Goal: Task Accomplishment & Management: Manage account settings

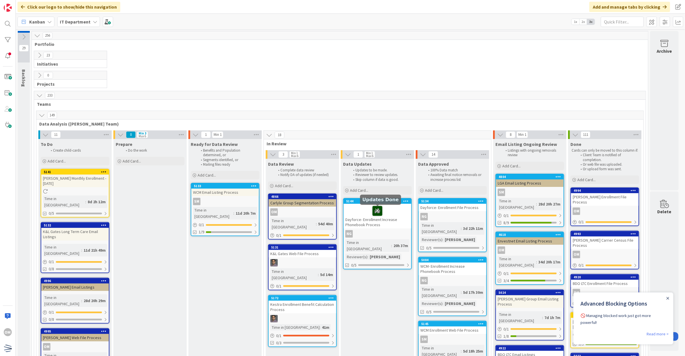
click at [376, 212] on icon at bounding box center [378, 210] width 10 height 9
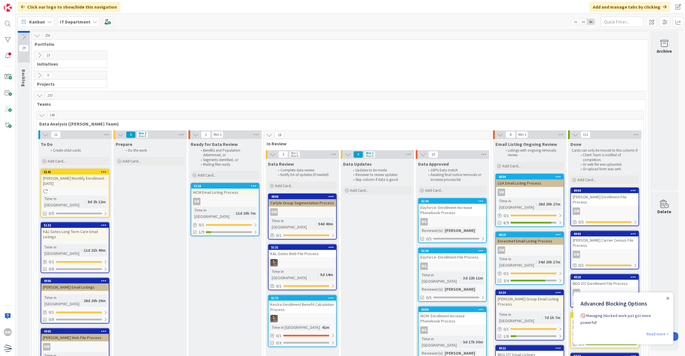
click at [38, 58] on icon at bounding box center [39, 55] width 6 height 6
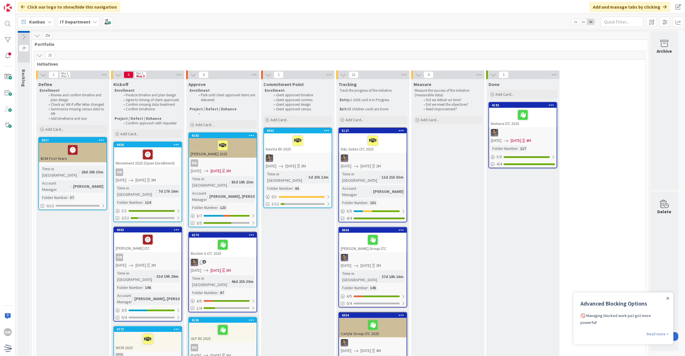
click at [23, 41] on button at bounding box center [24, 37] width 12 height 9
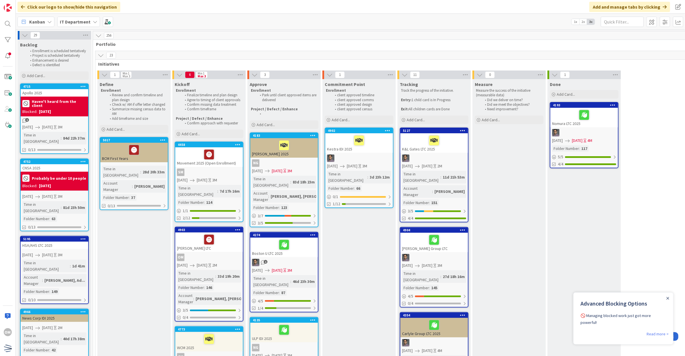
scroll to position [36, 0]
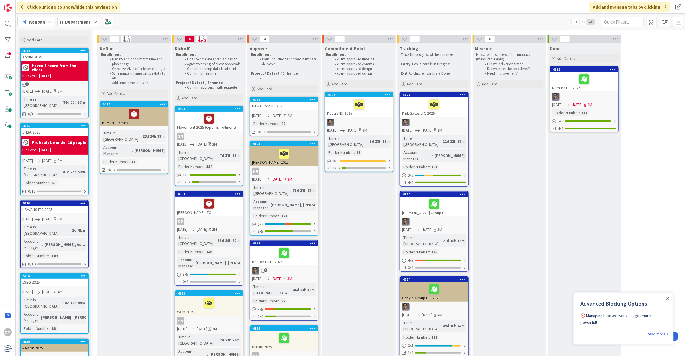
click at [291, 105] on div "News Corp IDI 2025" at bounding box center [284, 105] width 68 height 7
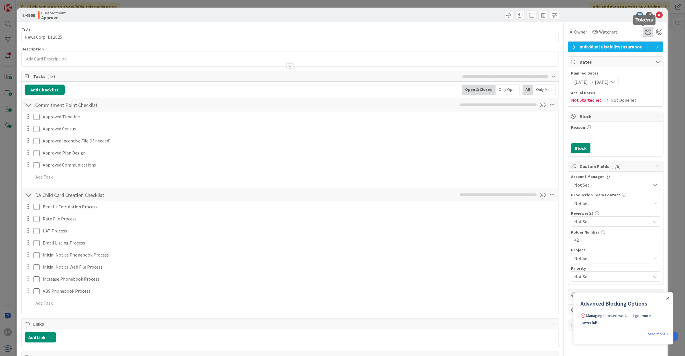
click at [644, 32] on icon at bounding box center [648, 32] width 10 height 10
click at [639, 54] on icon at bounding box center [641, 53] width 5 height 5
click at [656, 16] on icon at bounding box center [659, 15] width 7 height 7
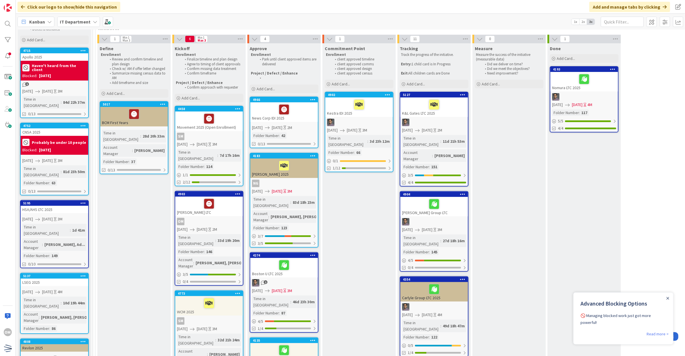
click at [303, 112] on div at bounding box center [284, 109] width 64 height 12
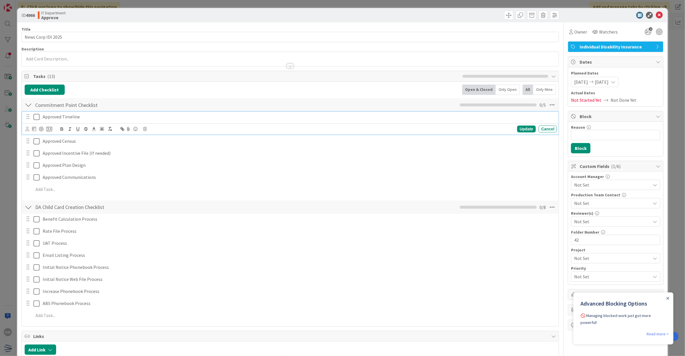
click at [36, 118] on icon at bounding box center [37, 116] width 6 height 7
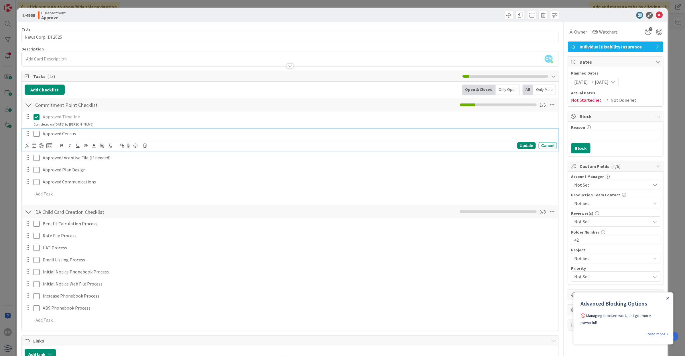
click at [35, 133] on icon at bounding box center [37, 133] width 6 height 7
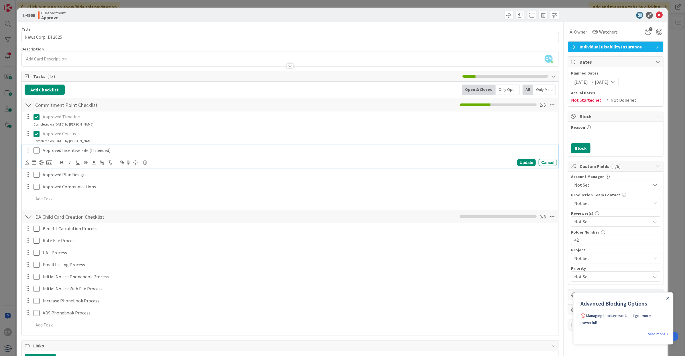
click at [34, 149] on icon at bounding box center [37, 150] width 6 height 7
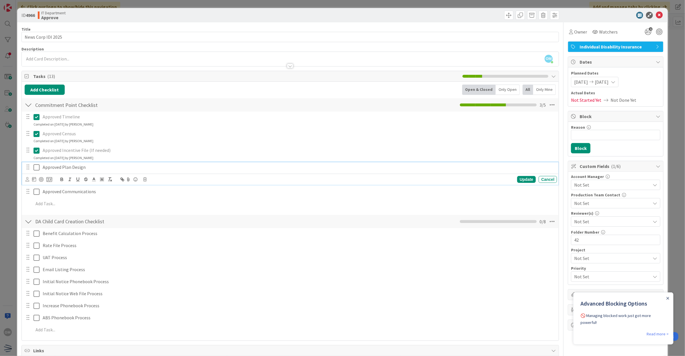
click at [35, 165] on icon at bounding box center [37, 167] width 6 height 7
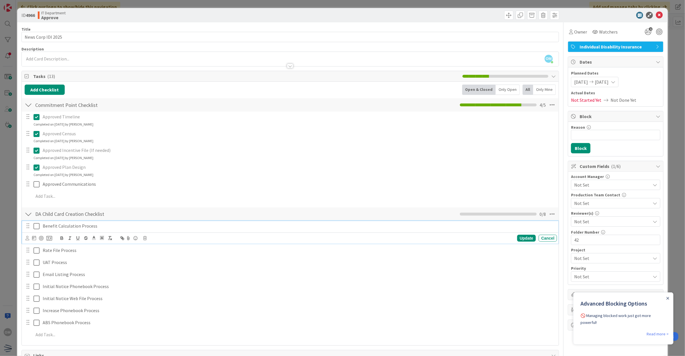
click at [89, 229] on p "Benefit Calculation Process" at bounding box center [299, 226] width 512 height 7
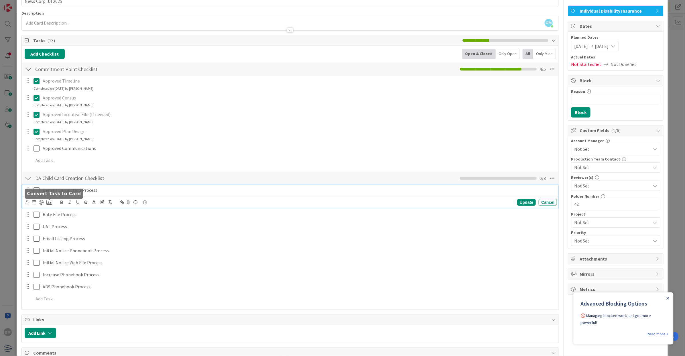
click at [48, 202] on icon at bounding box center [49, 202] width 6 height 5
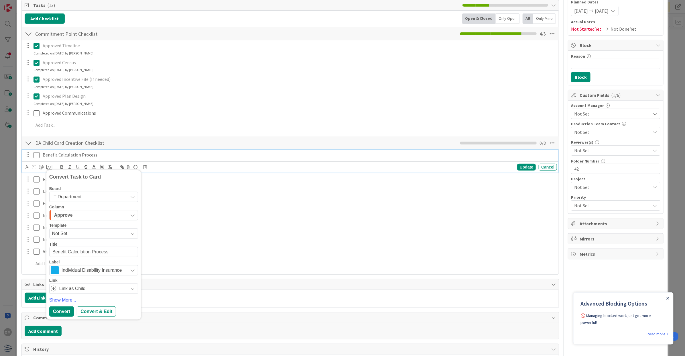
scroll to position [72, 0]
click at [100, 212] on div "Approve" at bounding box center [90, 214] width 75 height 9
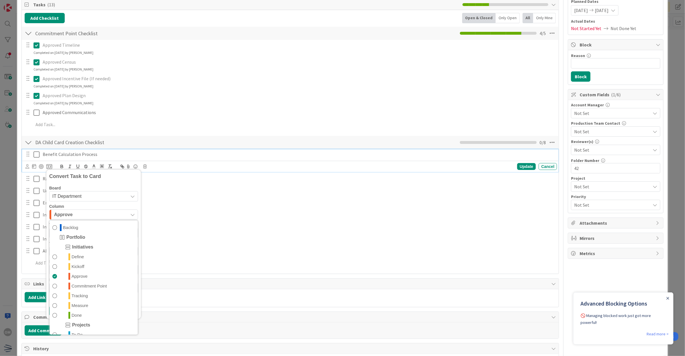
click at [100, 212] on div "Approve" at bounding box center [90, 214] width 75 height 9
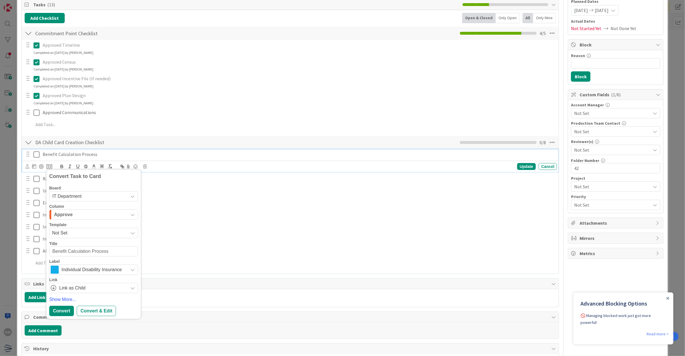
click at [81, 232] on span "Not Set" at bounding box center [88, 232] width 72 height 7
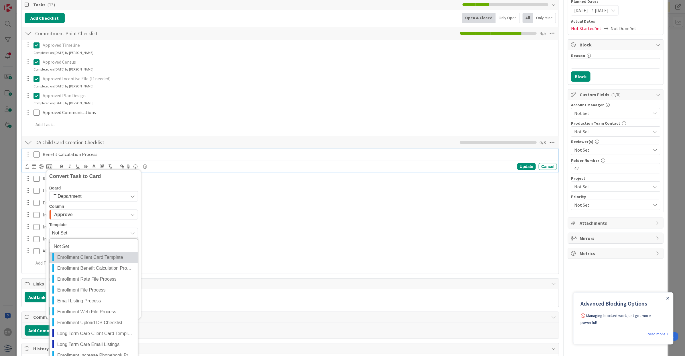
scroll to position [107, 0]
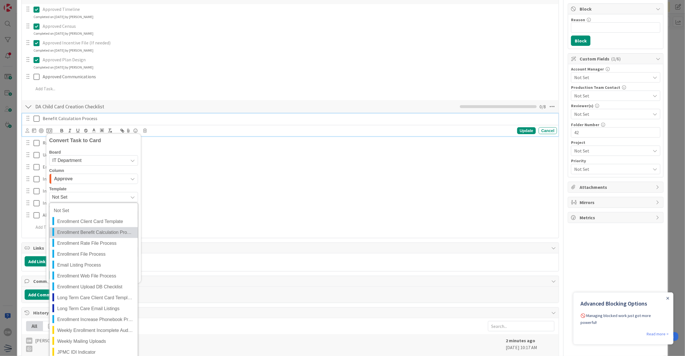
click at [105, 233] on span "Enrollment Benefit Calculation Process" at bounding box center [95, 232] width 76 height 7
type textarea "x"
type textarea "Enrollment Benefit Calculation Process"
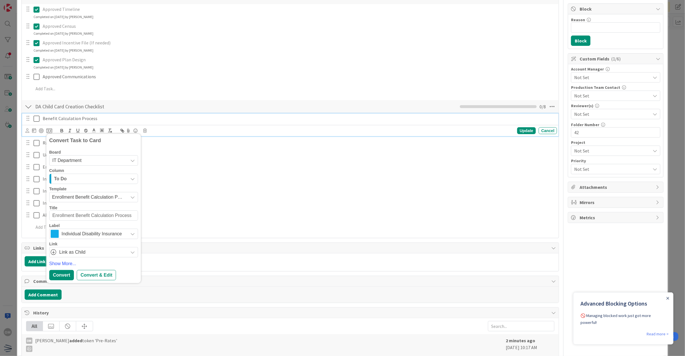
drag, startPoint x: 74, startPoint y: 215, endPoint x: 30, endPoint y: 214, distance: 44.2
click at [30, 214] on div "Benefit Calculation Process Convert Task to Card Board IT Department Column To …" at bounding box center [291, 173] width 532 height 121
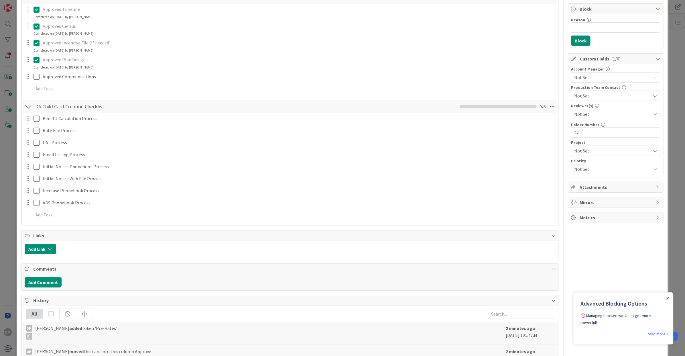
type textarea "x"
type textarea "N Benefit Calculation Process"
type textarea "x"
type textarea "Ne Benefit Calculation Process"
type textarea "x"
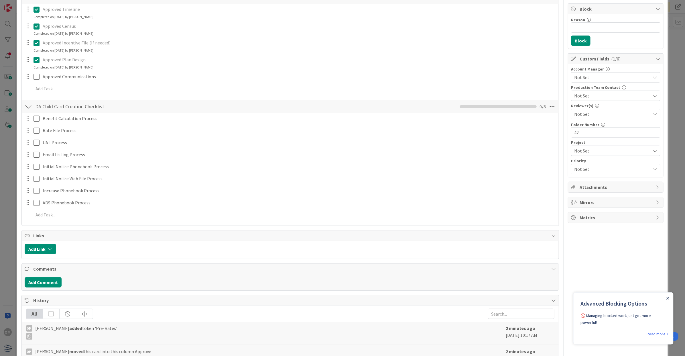
type textarea "New Benefit Calculation Process"
type textarea "x"
type textarea "News Benefit Calculation Process"
type textarea "x"
type textarea "NewsC Benefit Calculation Process"
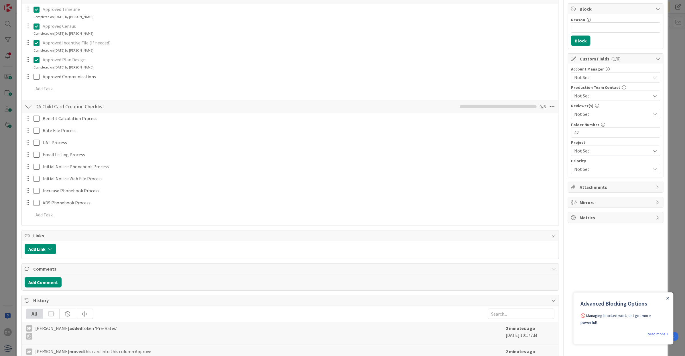
type textarea "x"
type textarea "NewsCo Benefit Calculation Process"
type textarea "x"
type textarea "NewsCor Benefit Calculation Process"
type textarea "x"
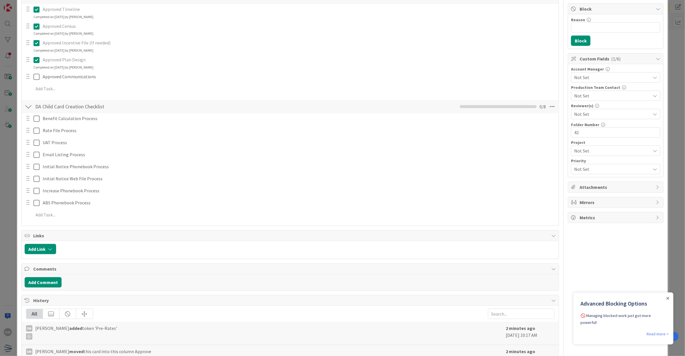
type textarea "NewsCorp Benefit Calculation Process"
click at [64, 275] on div "Title 18 / 128 News Corp IDI 2025 Description OM [PERSON_NAME] just joined Owne…" at bounding box center [290, 183] width 538 height 536
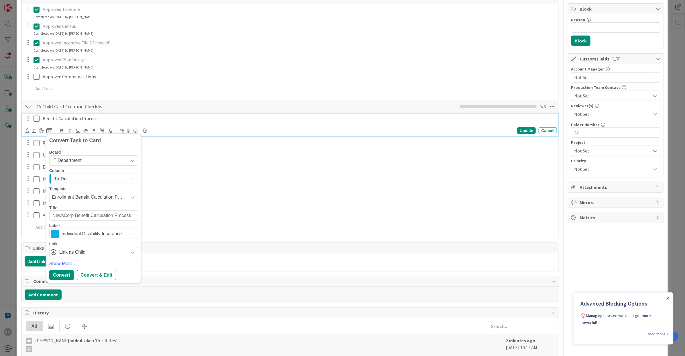
click at [74, 123] on div "Benefit Calculation Process" at bounding box center [298, 118] width 517 height 10
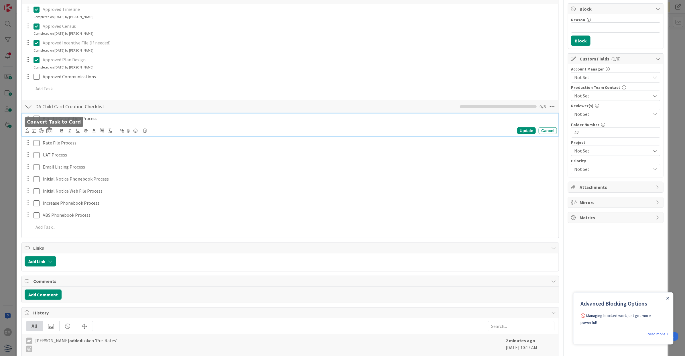
click at [50, 130] on icon at bounding box center [49, 130] width 6 height 5
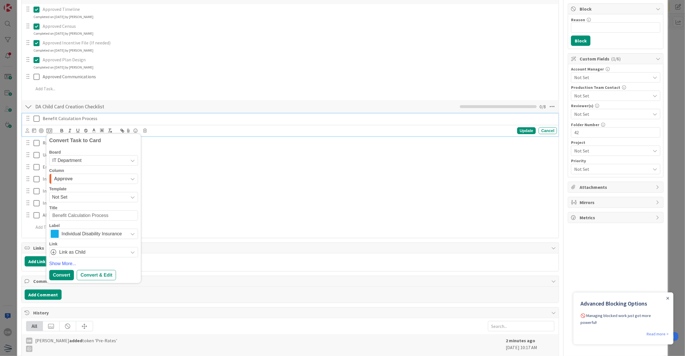
click at [65, 193] on span "Not Set" at bounding box center [93, 197] width 89 height 10
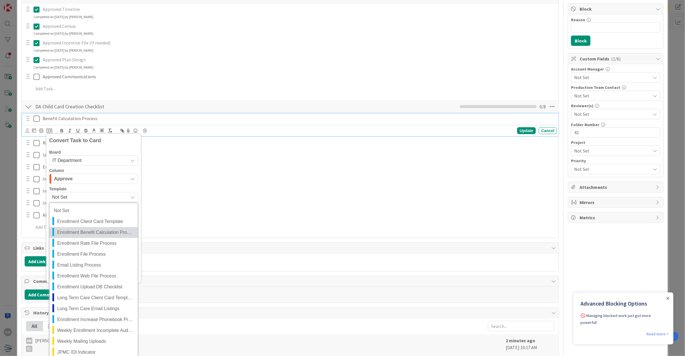
click at [74, 230] on span "Enrollment Benefit Calculation Process" at bounding box center [95, 232] width 76 height 7
type textarea "x"
type textarea "Enrollment Benefit Calculation Process"
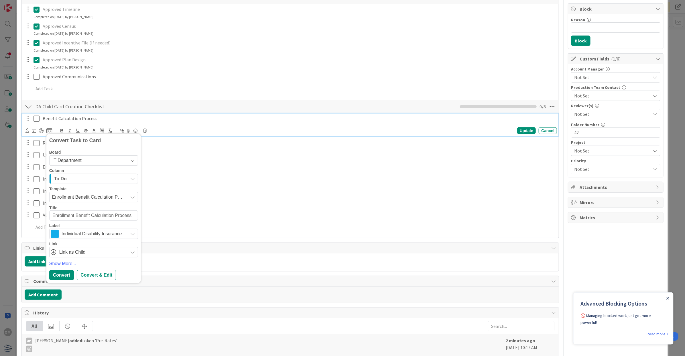
drag, startPoint x: 74, startPoint y: 214, endPoint x: 23, endPoint y: 210, distance: 50.9
click at [25, 210] on div "Benefit Calculation Process Convert Task to Card Board IT Department Column To …" at bounding box center [291, 173] width 532 height 121
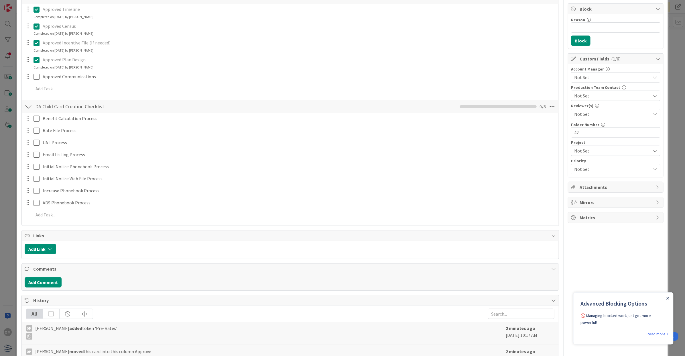
type textarea "x"
type textarea "N Benefit Calculation Process"
type textarea "x"
type textarea "Ne Benefit Calculation Process"
type textarea "x"
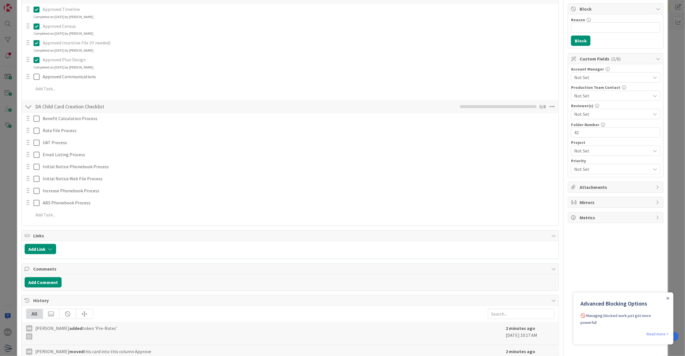
type textarea "New Benefit Calculation Process"
type textarea "x"
type textarea "News Benefit Calculation Process"
type textarea "x"
type textarea "NewsC Benefit Calculation Process"
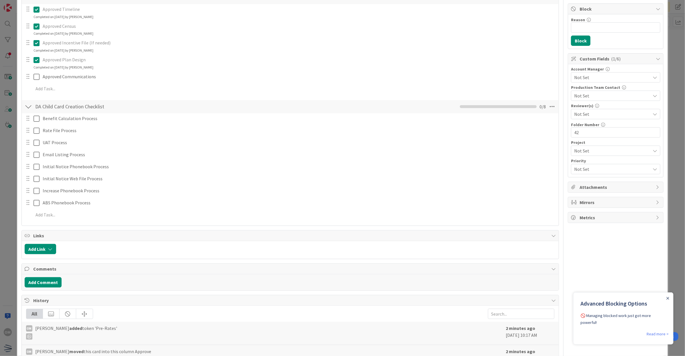
type textarea "x"
type textarea "NewsCo Benefit Calculation Process"
type textarea "x"
type textarea "NewsCorp Benefit Calculation Process"
click at [64, 276] on div "Title 18 / 128 News Corp IDI 2025 Description OM [PERSON_NAME] just joined Owne…" at bounding box center [290, 183] width 538 height 536
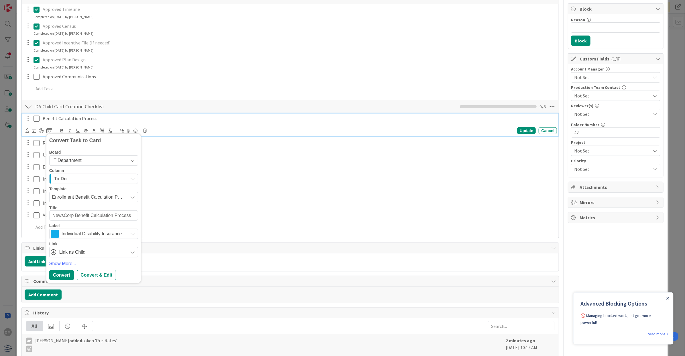
click at [101, 118] on p "Benefit Calculation Process" at bounding box center [299, 118] width 512 height 7
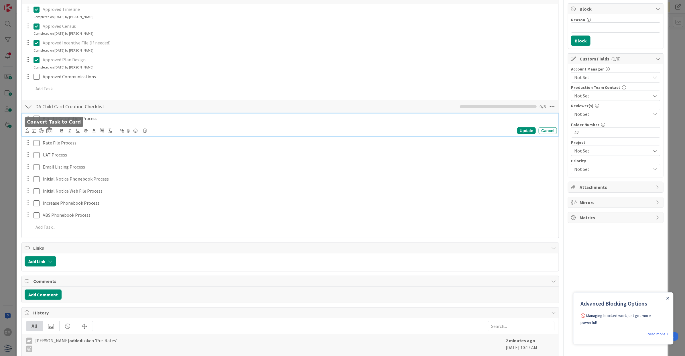
click at [51, 129] on body "OM Click our logo to show/hide this navigation Add and manage tabs by clicking …" at bounding box center [342, 178] width 685 height 356
click at [49, 132] on icon at bounding box center [49, 130] width 6 height 5
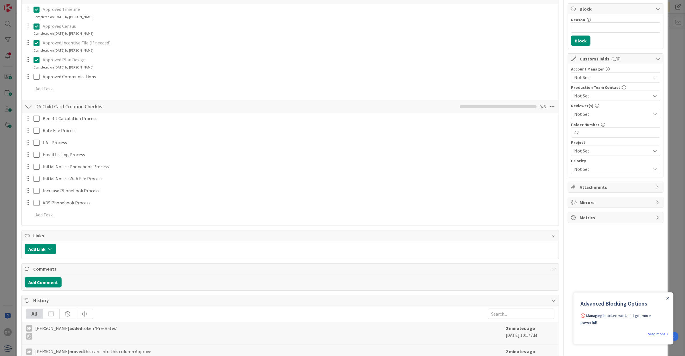
click at [0, 0] on span "Not Set" at bounding box center [0, 0] width 0 height 0
click at [0, 0] on span "Enrollment Benefit Calculation Process" at bounding box center [0, 0] width 0 height 0
type textarea "x"
drag, startPoint x: 72, startPoint y: 211, endPoint x: 45, endPoint y: 213, distance: 27.5
click at [45, 213] on div "Benefit Calculation Process Convert Task to Card Board IT Department Column To …" at bounding box center [291, 167] width 532 height 109
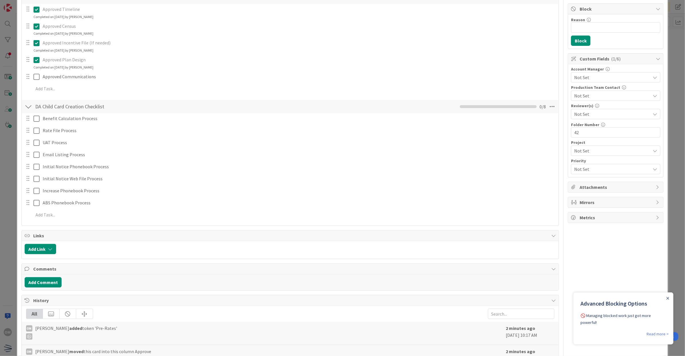
type textarea "NBenefit Calculation Process"
type textarea "x"
type textarea "NeBenefit Calculation Process"
type textarea "x"
type textarea "NewBenefit Calculation Process"
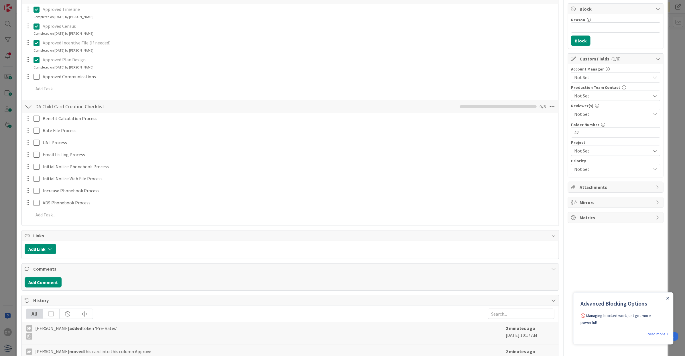
type textarea "x"
type textarea "NewsBenefit Calculation Process"
type textarea "x"
type textarea "NewsCBenefit Calculation Process"
type textarea "x"
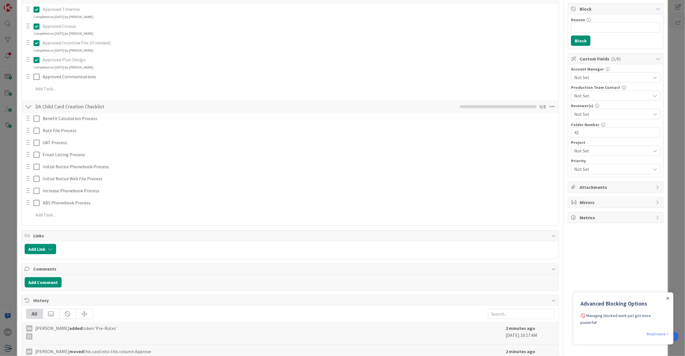
type textarea "NewsCoBenefit Calculation Process"
type textarea "x"
type textarea "NewsCorBenefit Calculation Process"
type textarea "x"
type textarea "NewsCorpBenefit Calculation Process"
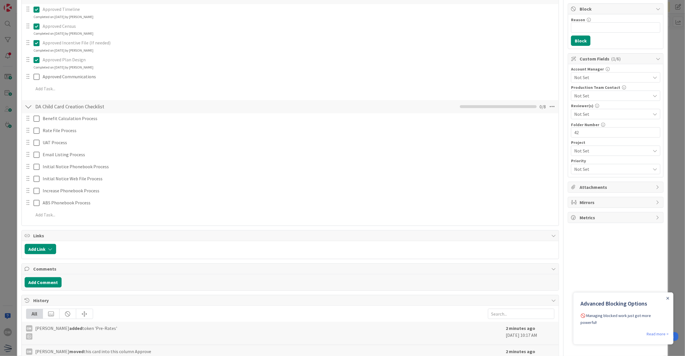
type textarea "x"
type textarea "NewsCorp Benefit Calculation Process"
click at [0, 0] on link "Show More..." at bounding box center [0, 0] width 0 height 0
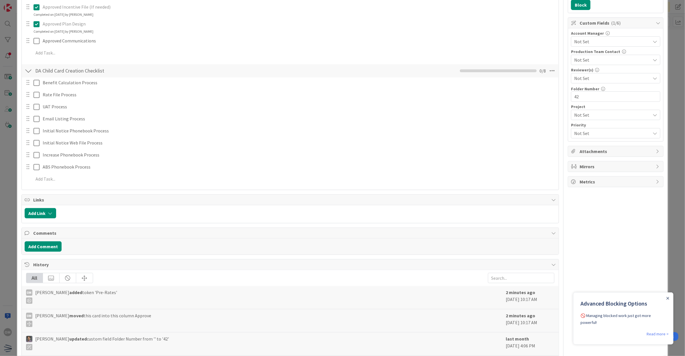
click at [60, 313] on div "Title 18 / 128 News Corp IDI 2025 Description OM [PERSON_NAME] just joined Owne…" at bounding box center [290, 147] width 538 height 536
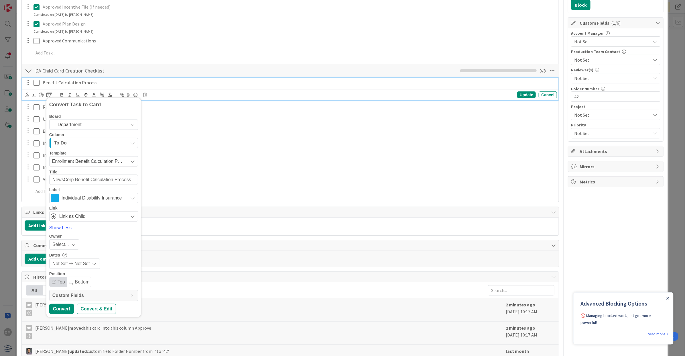
click at [83, 84] on p "Benefit Calculation Process" at bounding box center [299, 82] width 512 height 7
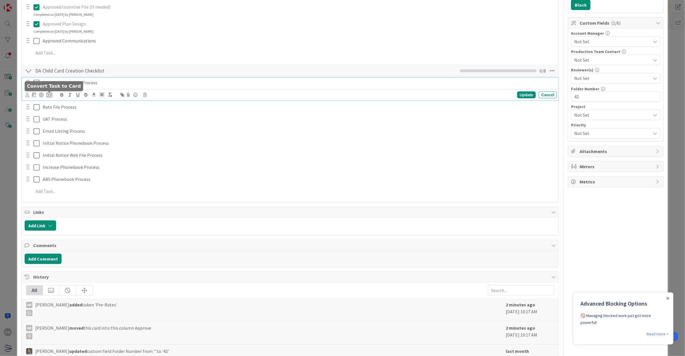
click at [50, 94] on icon at bounding box center [49, 94] width 6 height 5
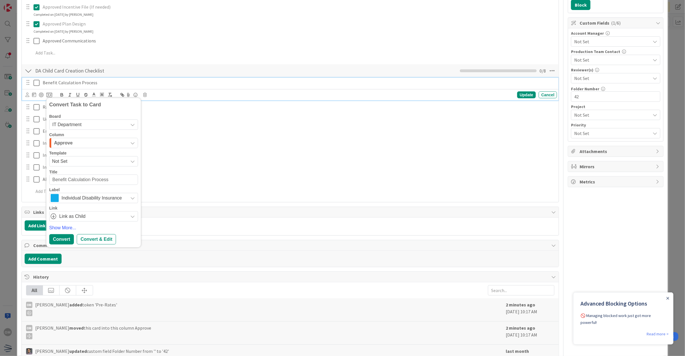
click at [73, 161] on span "Not Set" at bounding box center [88, 161] width 72 height 7
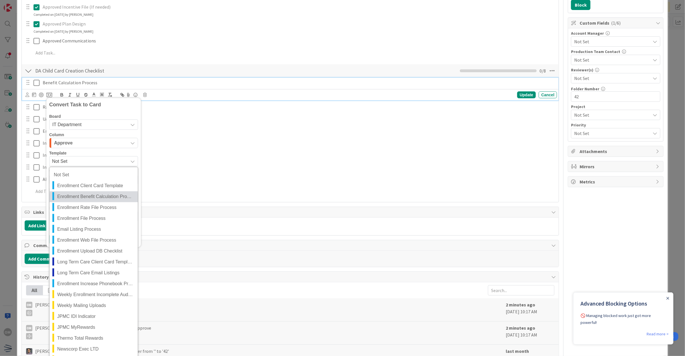
click at [80, 193] on span "Enrollment Benefit Calculation Process" at bounding box center [95, 196] width 76 height 7
type textarea "x"
type textarea "Enrollment Benefit Calculation Process"
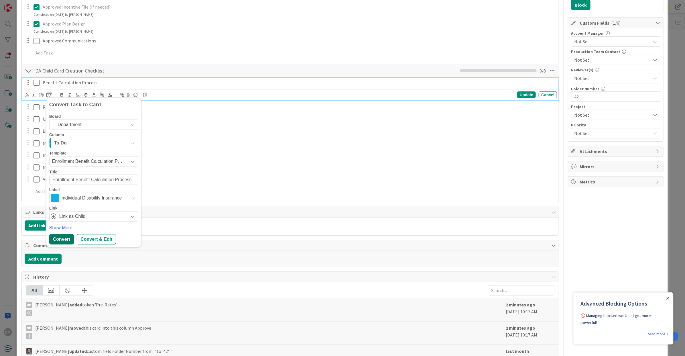
click at [64, 240] on div "Convert" at bounding box center [61, 239] width 25 height 10
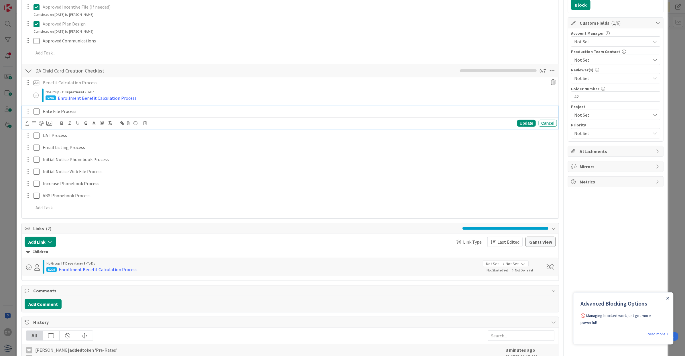
click at [63, 114] on p "Rate File Process" at bounding box center [299, 111] width 512 height 7
click at [50, 125] on icon at bounding box center [49, 123] width 6 height 5
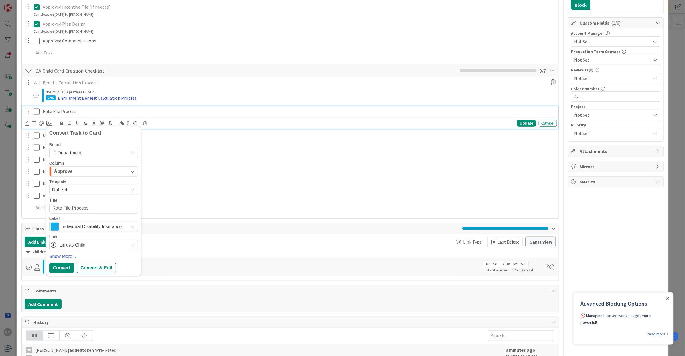
click at [72, 188] on span "Not Set" at bounding box center [88, 189] width 72 height 7
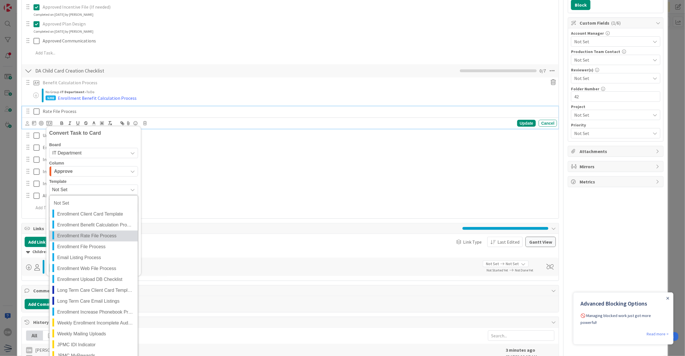
click at [79, 234] on span "Enrollment Rate File Process" at bounding box center [95, 235] width 76 height 7
type textarea "x"
type textarea "Enrollment Rate File Process"
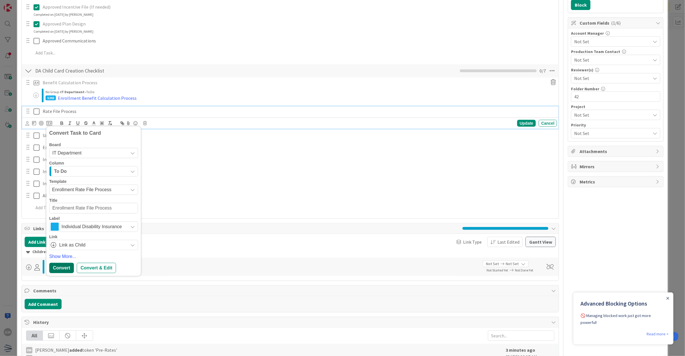
click at [62, 266] on div "Convert" at bounding box center [61, 268] width 25 height 10
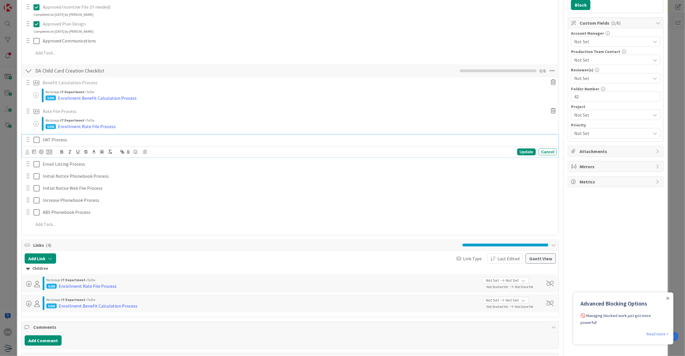
click at [61, 139] on p "UAT Process" at bounding box center [299, 139] width 512 height 7
click at [146, 154] on icon at bounding box center [144, 152] width 3 height 4
click at [164, 175] on div "Delete" at bounding box center [159, 176] width 21 height 10
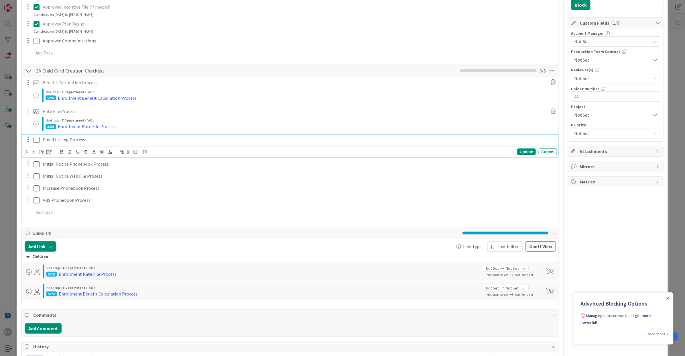
click at [63, 143] on p "Email Listing Process" at bounding box center [299, 139] width 512 height 7
click at [47, 151] on icon at bounding box center [49, 151] width 6 height 5
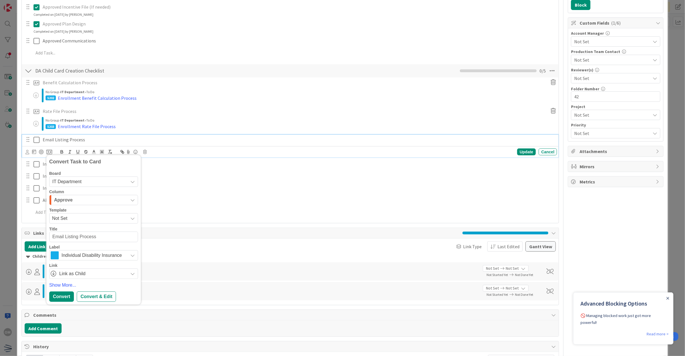
click at [75, 216] on span "Not Set" at bounding box center [88, 218] width 72 height 7
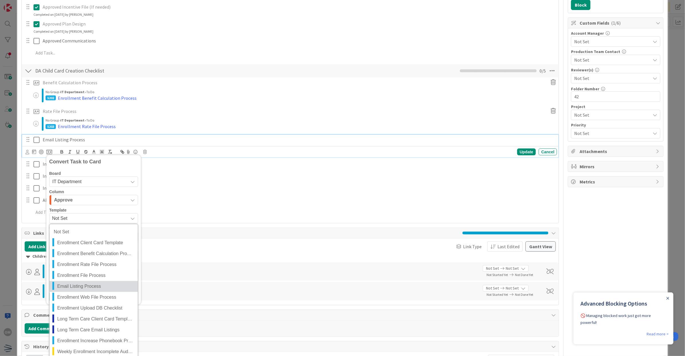
click at [89, 281] on link "Email Listing Process" at bounding box center [94, 286] width 88 height 11
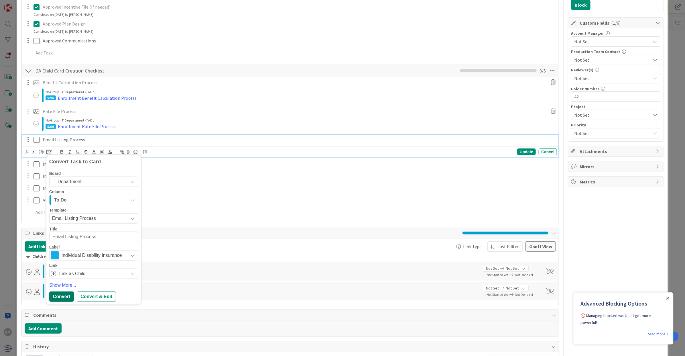
click at [61, 297] on div "Convert" at bounding box center [61, 296] width 25 height 10
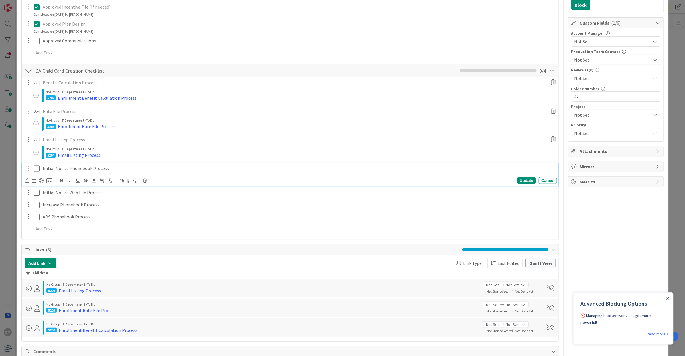
click at [62, 171] on p "Initial Notice Phonebook Process" at bounding box center [299, 168] width 512 height 7
click at [48, 183] on icon at bounding box center [49, 180] width 6 height 5
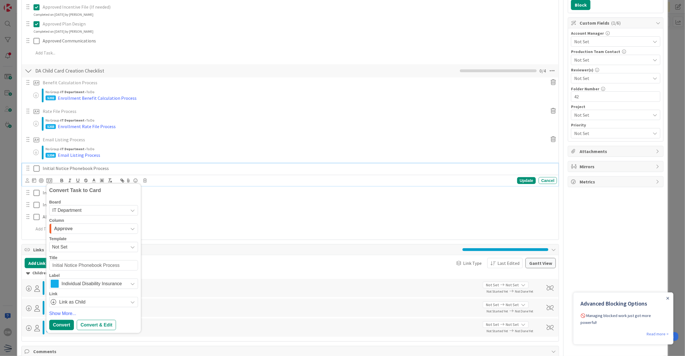
click at [85, 251] on span "Not Set" at bounding box center [88, 246] width 72 height 7
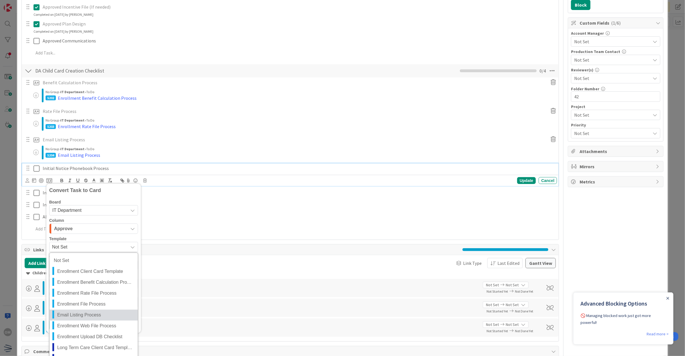
scroll to position [179, 0]
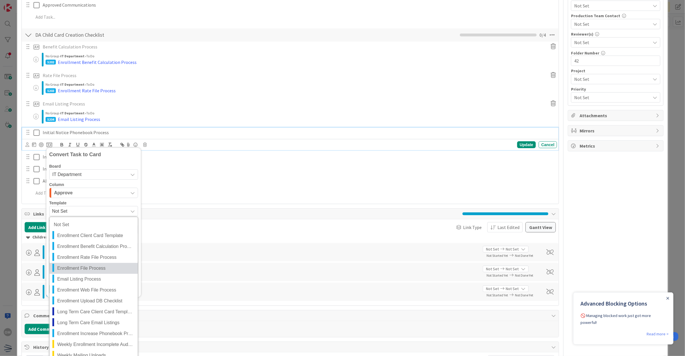
click at [87, 272] on link "Enrollment File Process" at bounding box center [94, 268] width 88 height 11
type textarea "x"
type textarea "Enrollment File Process"
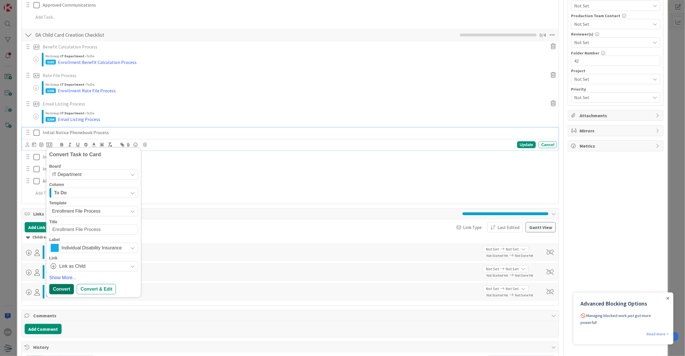
click at [66, 293] on div "Convert" at bounding box center [61, 289] width 25 height 10
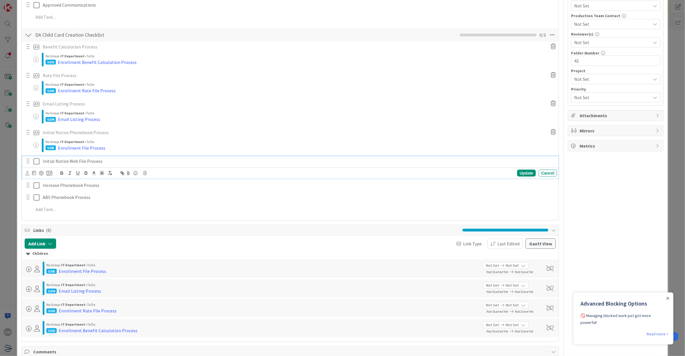
click at [78, 164] on p "Initial Notice Web File Process" at bounding box center [299, 161] width 512 height 7
click at [51, 174] on icon at bounding box center [49, 172] width 6 height 5
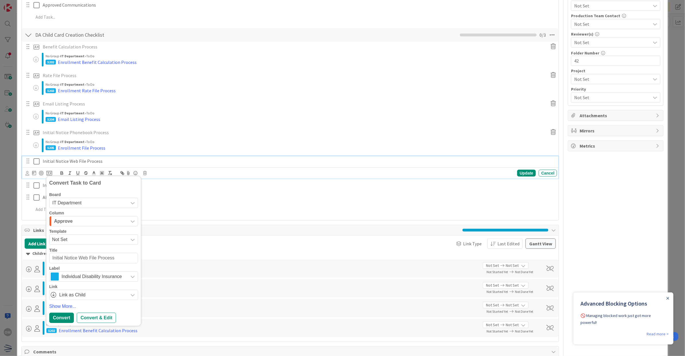
click at [78, 238] on span "Not Set" at bounding box center [88, 239] width 72 height 7
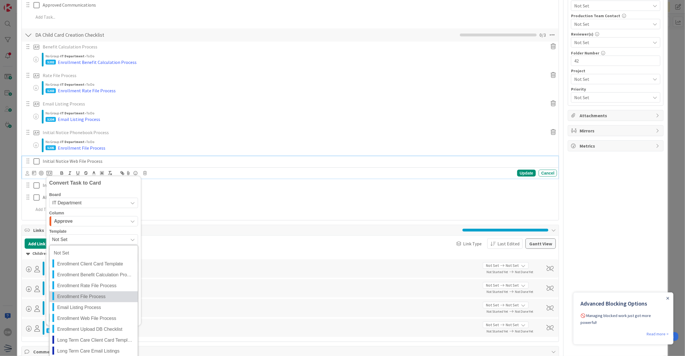
scroll to position [215, 0]
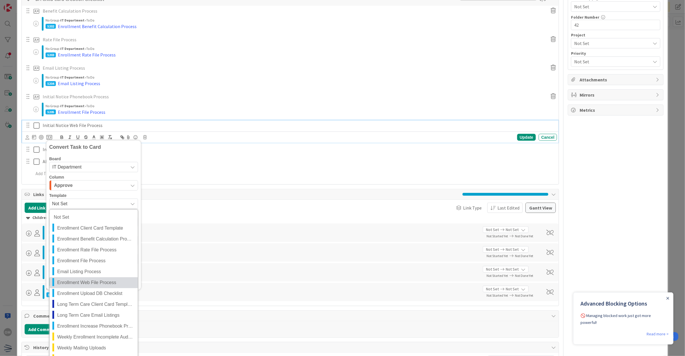
click at [95, 284] on span "Enrollment Web File Process" at bounding box center [95, 282] width 76 height 7
type textarea "x"
type textarea "Enrollment Web File Process"
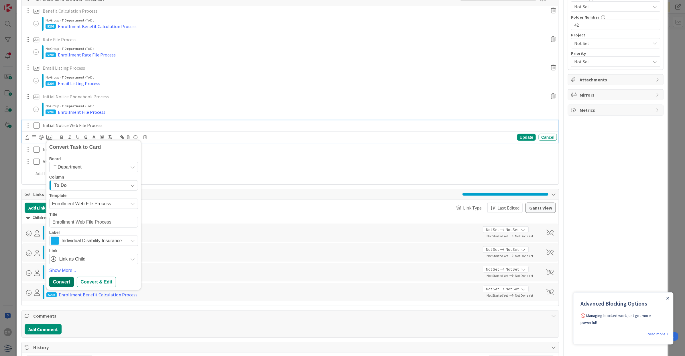
click at [71, 280] on div "Convert" at bounding box center [61, 282] width 25 height 10
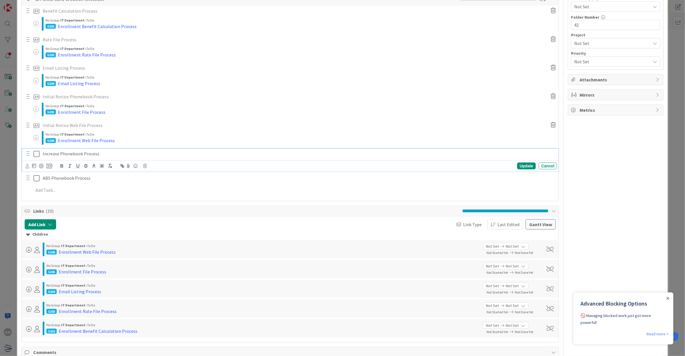
click at [86, 156] on p "Increase Phonebook Process" at bounding box center [299, 153] width 512 height 7
click at [51, 167] on icon at bounding box center [49, 165] width 6 height 5
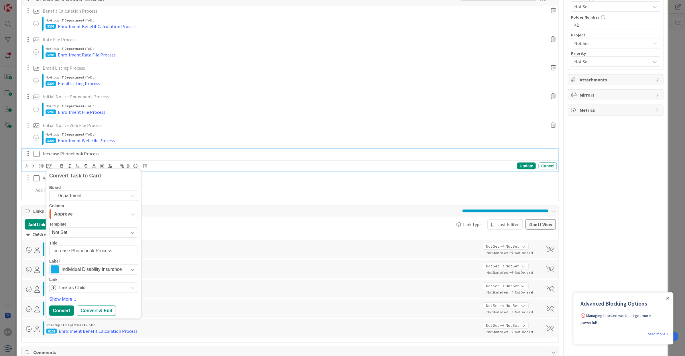
click at [81, 236] on span "Not Set" at bounding box center [88, 232] width 72 height 7
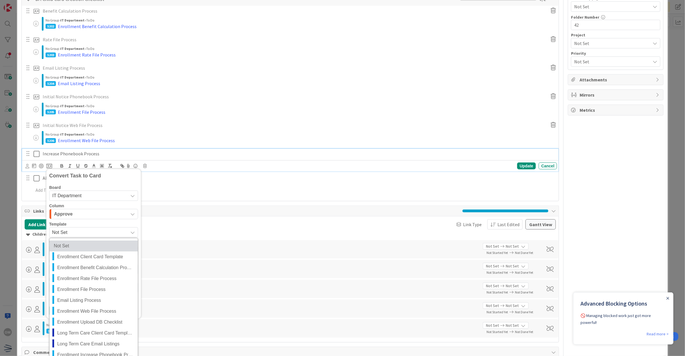
scroll to position [251, 0]
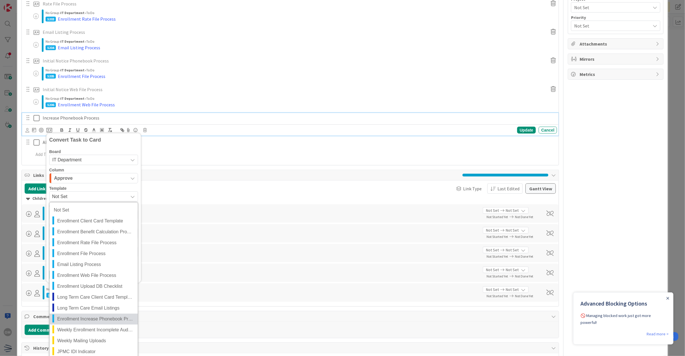
click at [95, 320] on span "Enrollment Increase Phonebook Process" at bounding box center [95, 318] width 76 height 7
type textarea "x"
type textarea "Enrollment Increase Phonebook Process"
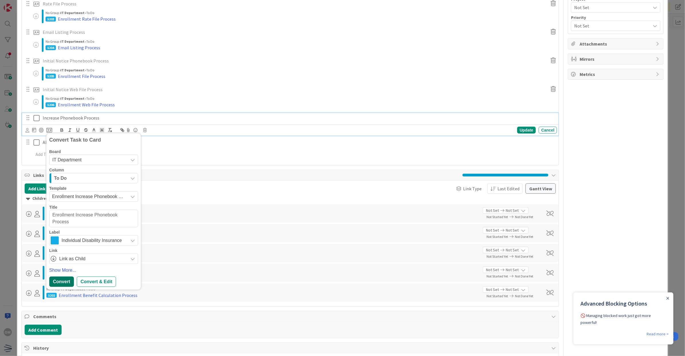
click at [66, 283] on div "Convert" at bounding box center [61, 281] width 25 height 10
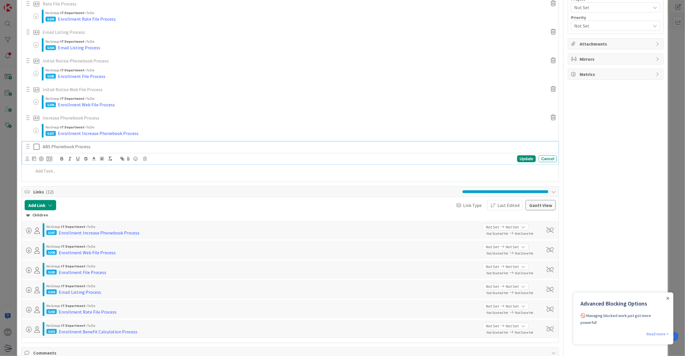
click at [82, 149] on p "ABS Phonebook Process" at bounding box center [299, 146] width 512 height 7
click at [48, 159] on icon at bounding box center [49, 158] width 6 height 5
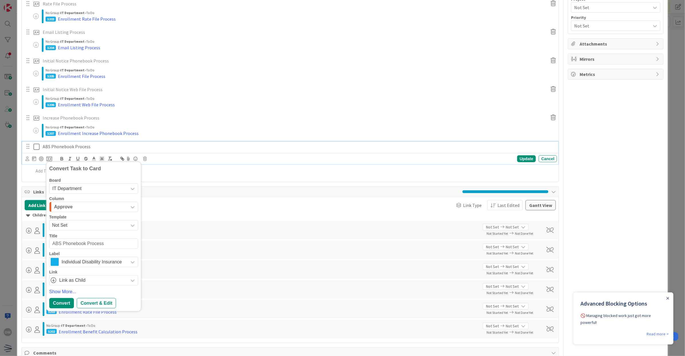
click at [81, 224] on span "Not Set" at bounding box center [88, 224] width 72 height 7
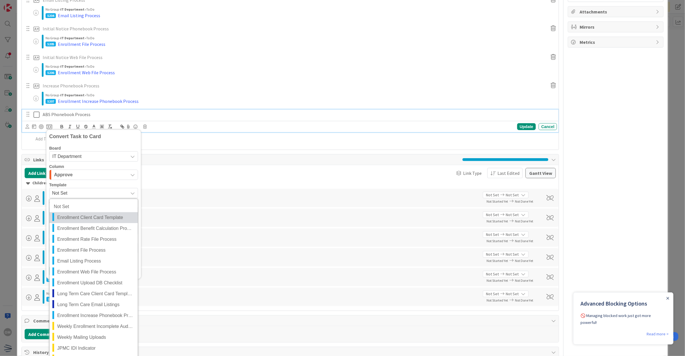
scroll to position [287, 0]
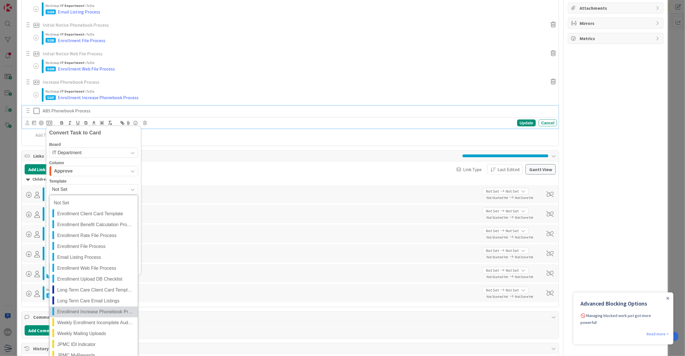
click at [101, 311] on span "Enrollment Increase Phonebook Process" at bounding box center [95, 311] width 76 height 7
type textarea "x"
type textarea "Enrollment Increase Phonebook Process"
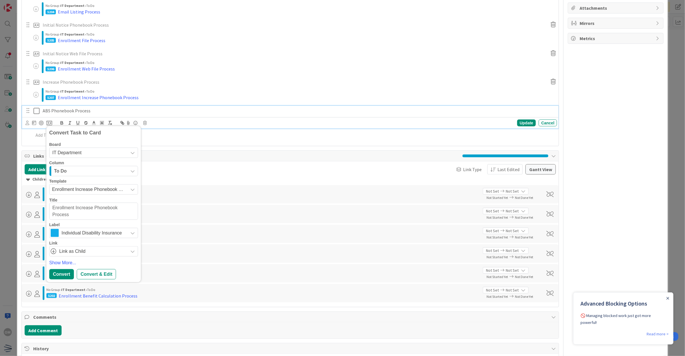
drag, startPoint x: 75, startPoint y: 217, endPoint x: 74, endPoint y: 208, distance: 8.3
click at [74, 208] on textarea "Enrollment Increase Phonebook Process" at bounding box center [93, 211] width 89 height 17
click at [83, 213] on textarea "Enrollment Increase Phonebook Process" at bounding box center [93, 211] width 89 height 17
click at [95, 208] on textarea "Enrollment Increase Phonebook Process" at bounding box center [93, 211] width 89 height 17
type textarea "x"
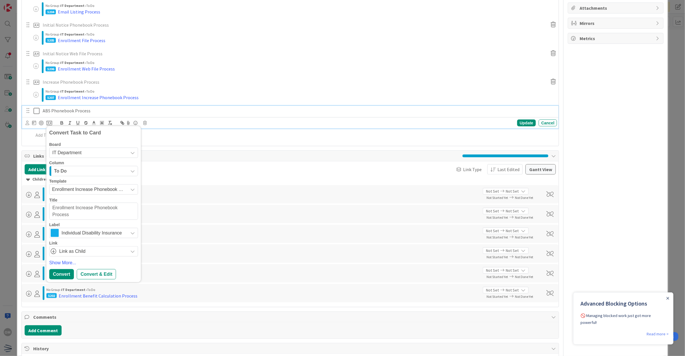
type textarea "Enrollment Increas Phonebook Process"
type textarea "x"
type textarea "Enrollment Increa Phonebook Process"
type textarea "x"
type textarea "Enrollment Incre Phonebook Process"
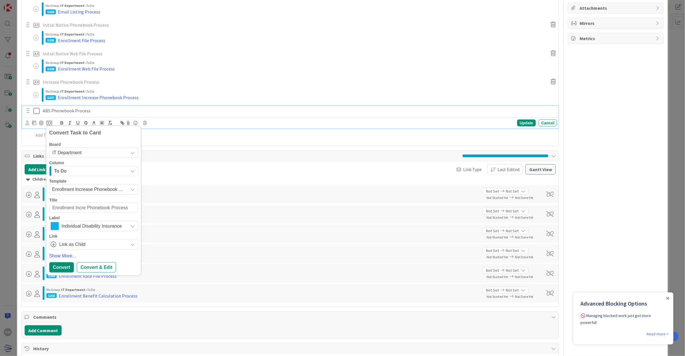
type textarea "x"
type textarea "Enrollment Incr Phonebook Process"
type textarea "x"
type textarea "Enrollment Inc Phonebook Process"
type textarea "x"
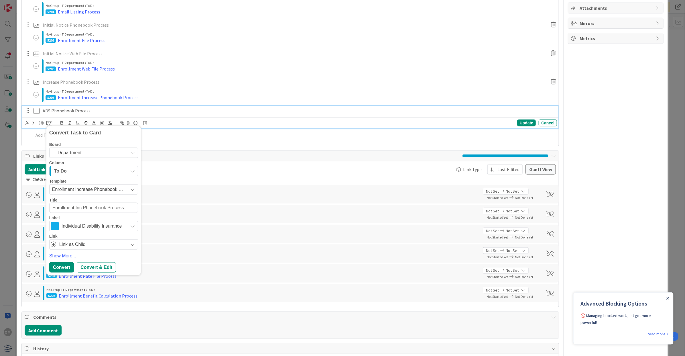
type textarea "Enrollment In Phonebook Process"
type textarea "x"
type textarea "Enrollment I Phonebook Process"
type textarea "x"
type textarea "Enrollment Phonebook Process"
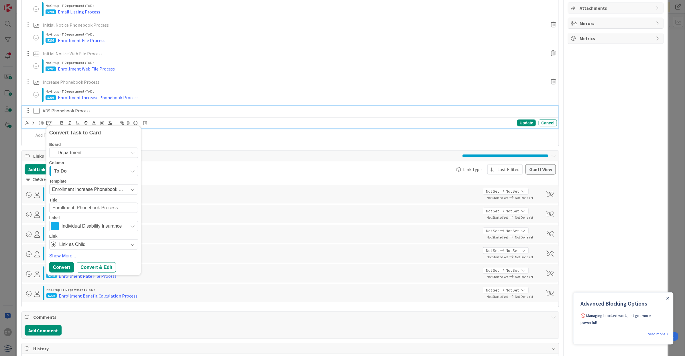
type textarea "x"
type textarea "Enrollment A Phonebook Process"
type textarea "x"
type textarea "Enrollment ABS Phonebook Process"
type textarea "x"
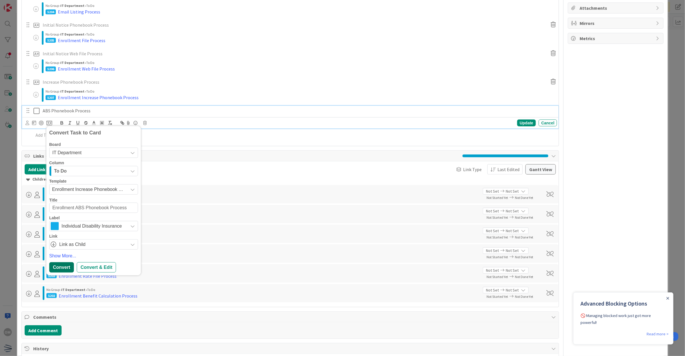
type textarea "Enrollment ABS Phonebook Process"
click at [63, 268] on div "Convert" at bounding box center [61, 267] width 25 height 10
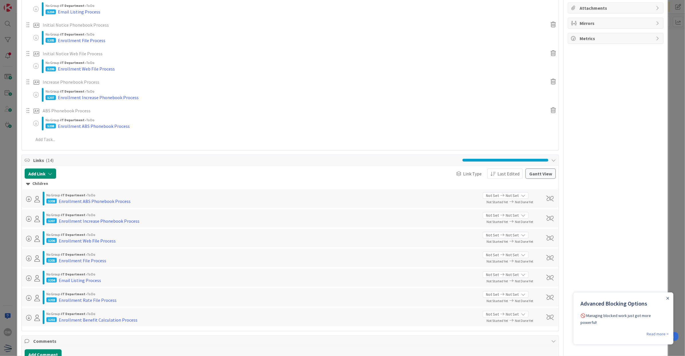
type textarea "x"
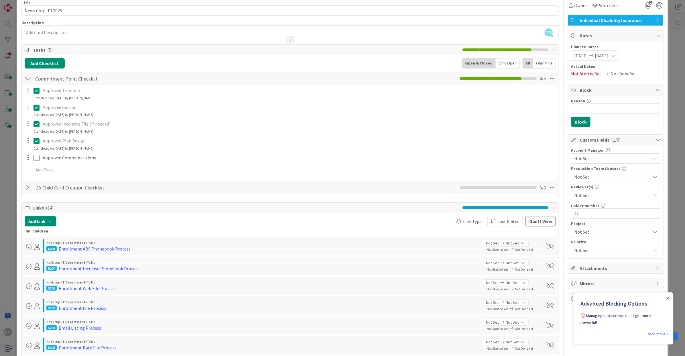
scroll to position [0, 0]
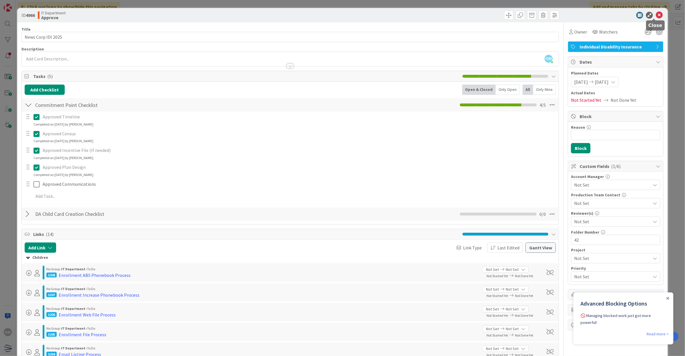
click at [656, 17] on icon at bounding box center [659, 15] width 7 height 7
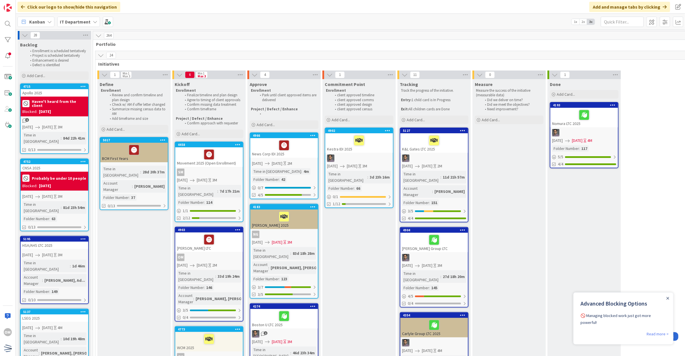
click at [23, 36] on icon at bounding box center [25, 35] width 6 height 6
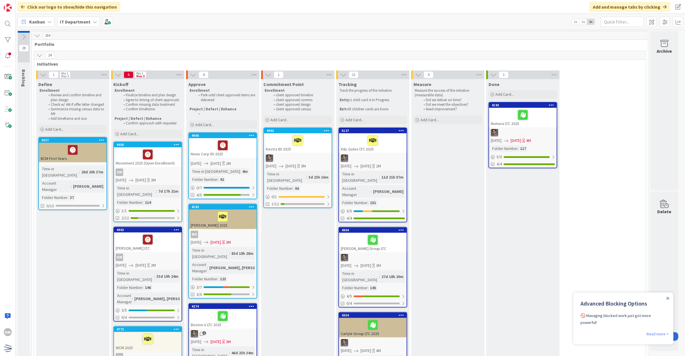
click at [39, 57] on icon at bounding box center [39, 55] width 6 height 6
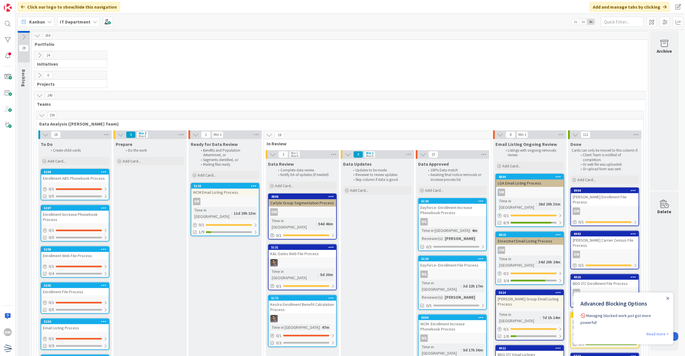
click at [75, 179] on div "Enrollment ABS Phonebook Process" at bounding box center [75, 177] width 68 height 7
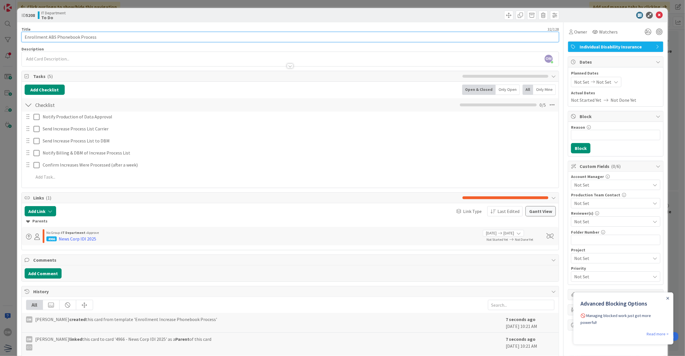
drag, startPoint x: 45, startPoint y: 36, endPoint x: 7, endPoint y: 37, distance: 38.1
click at [7, 37] on div "ID 5208 IT Department To Do Title 32 / 128 Enrollment ABS Phonebook Process Des…" at bounding box center [342, 178] width 685 height 356
type input "NewsCorp ABS Phonebook Process"
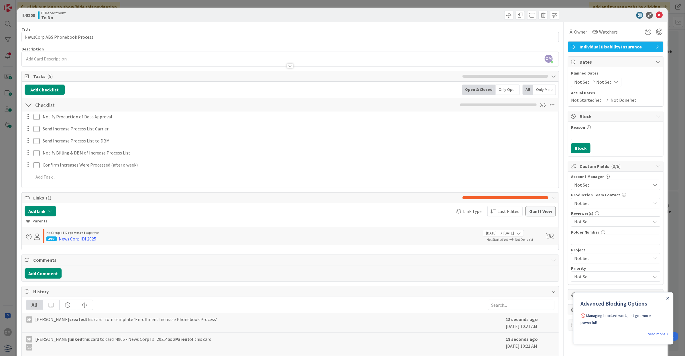
click at [597, 82] on span "Not Set" at bounding box center [604, 82] width 15 height 7
click at [648, 100] on icon "Move forward to switch to the next month." at bounding box center [650, 100] width 5 height 5
click at [577, 205] on icon at bounding box center [580, 205] width 6 height 7
type input "[DATE]"
click at [597, 204] on input "[DATE]" at bounding box center [602, 205] width 32 height 10
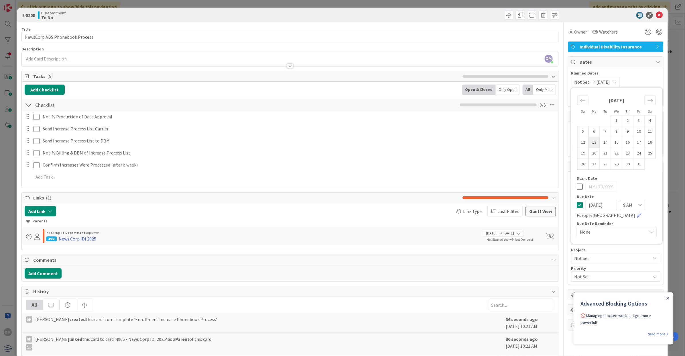
click at [589, 143] on td "13" at bounding box center [594, 142] width 11 height 11
type input "[DATE]"
click at [577, 188] on icon at bounding box center [580, 186] width 6 height 7
click at [577, 209] on icon at bounding box center [580, 205] width 6 height 7
click at [589, 140] on td "13" at bounding box center [594, 142] width 11 height 11
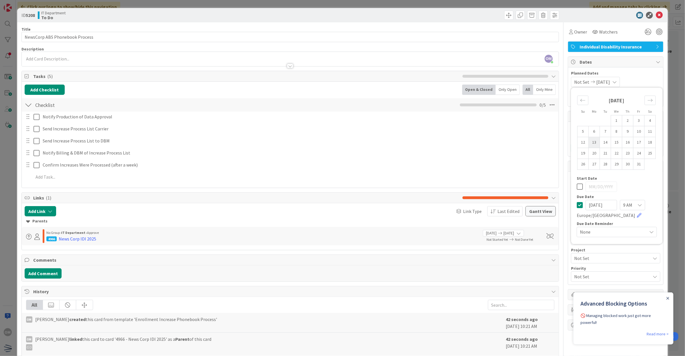
type input "[DATE]"
click at [656, 13] on icon at bounding box center [659, 15] width 7 height 7
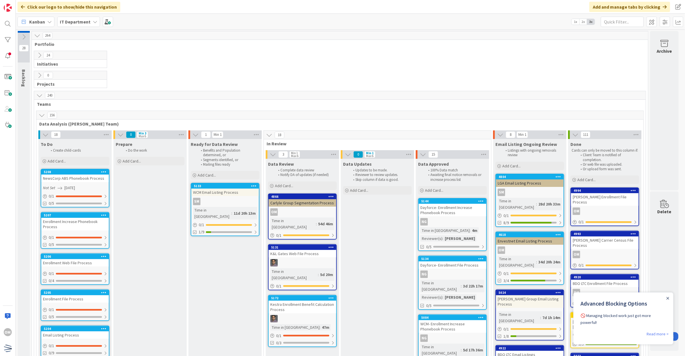
click at [89, 219] on div "Enrollment Increase Phonebook Process" at bounding box center [75, 224] width 68 height 13
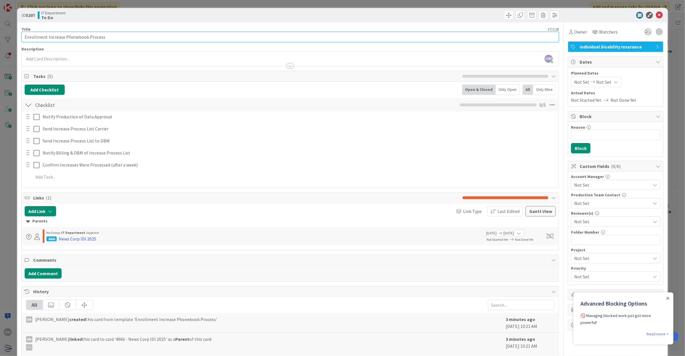
drag, startPoint x: 46, startPoint y: 36, endPoint x: 15, endPoint y: 35, distance: 31.5
click at [15, 35] on div "ID 5207 IT Department To Do Title 37 / 128 Enrollment Increase Phonebook Proces…" at bounding box center [342, 178] width 685 height 356
type input "NewsCorp Increase Phonebook Process"
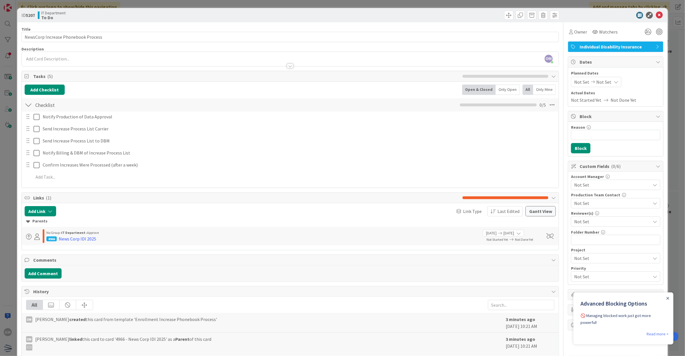
click at [614, 81] on icon at bounding box center [616, 82] width 5 height 5
click at [577, 208] on icon at bounding box center [580, 205] width 6 height 7
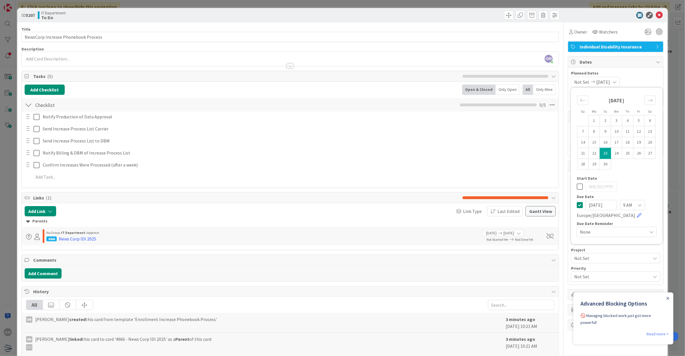
click at [596, 205] on input "[DATE]" at bounding box center [602, 205] width 32 height 10
click at [592, 205] on input "[DATE]" at bounding box center [602, 205] width 32 height 10
type input "[DATE]"
click at [607, 219] on div "Europe/[GEOGRAPHIC_DATA]" at bounding box center [609, 215] width 65 height 7
click at [637, 217] on link at bounding box center [639, 215] width 5 height 5
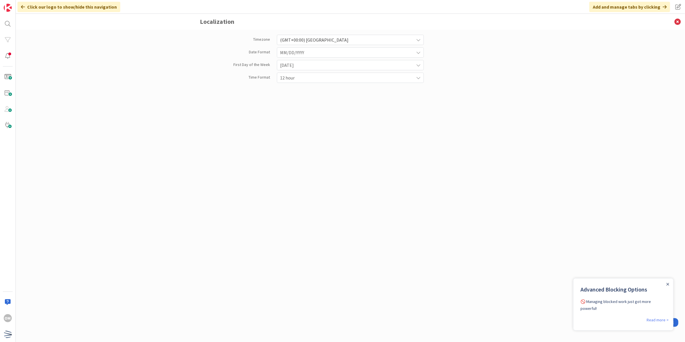
click at [416, 40] on div "(GMT+00:00) [GEOGRAPHIC_DATA]" at bounding box center [350, 40] width 147 height 10
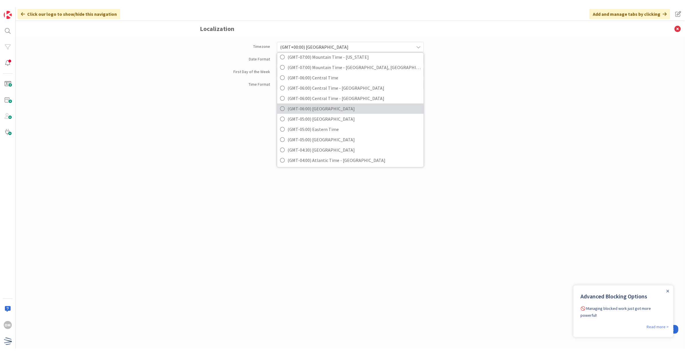
scroll to position [72, 0]
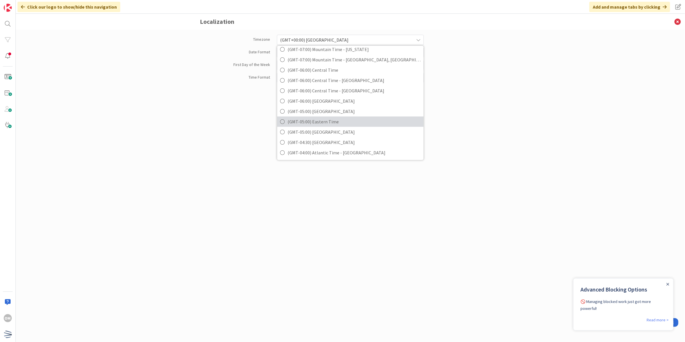
click at [324, 120] on span "(GMT-05:00) Eastern Time" at bounding box center [354, 121] width 133 height 9
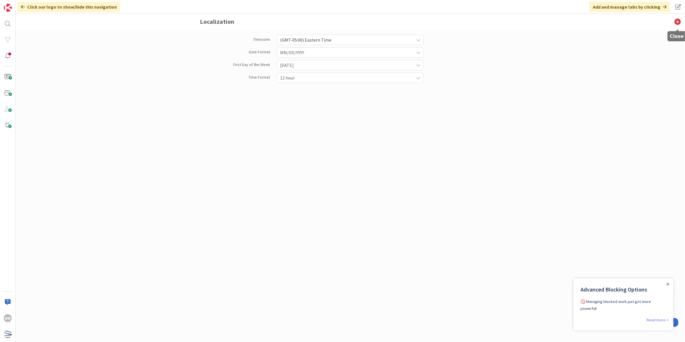
click at [678, 23] on icon at bounding box center [677, 22] width 15 height 16
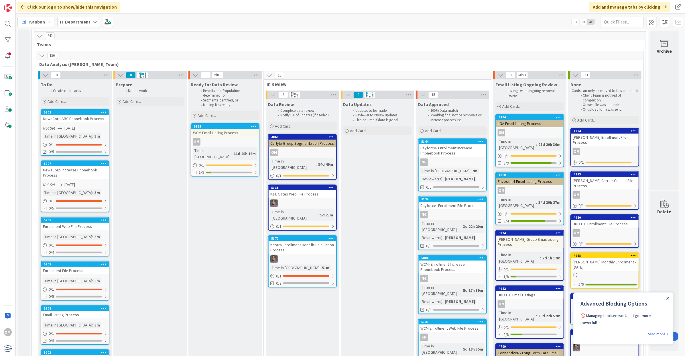
scroll to position [72, 0]
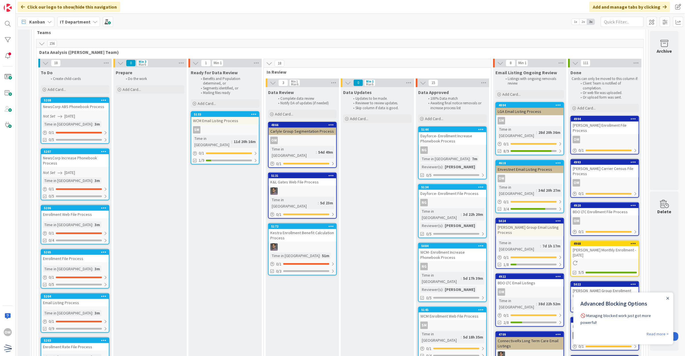
click at [93, 218] on link "5206 Enrollment Web File Process Time in Column : 3m 0 / 1 0/4" at bounding box center [75, 225] width 69 height 40
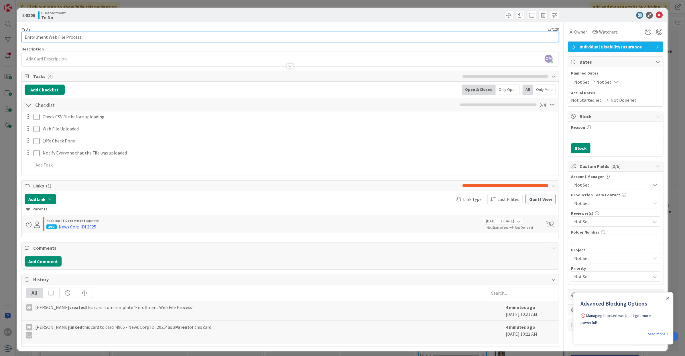
drag, startPoint x: 48, startPoint y: 39, endPoint x: -1, endPoint y: 30, distance: 49.8
click at [0, 30] on html "OM Click our logo to show/hide this navigation Add and manage tabs by clicking …" at bounding box center [342, 178] width 685 height 356
type input "NewsCorp Web File Process"
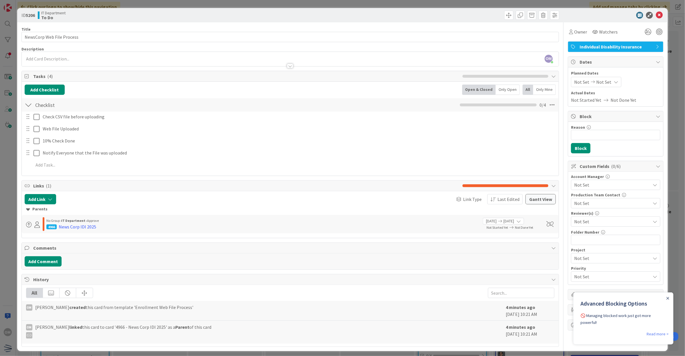
click at [602, 82] on span "Not Set" at bounding box center [604, 82] width 15 height 7
click at [645, 98] on div "Move forward to switch to the next month." at bounding box center [650, 100] width 11 height 9
click at [601, 134] on td "7" at bounding box center [605, 131] width 11 height 11
type input "[DATE]"
click at [577, 184] on icon at bounding box center [580, 186] width 6 height 7
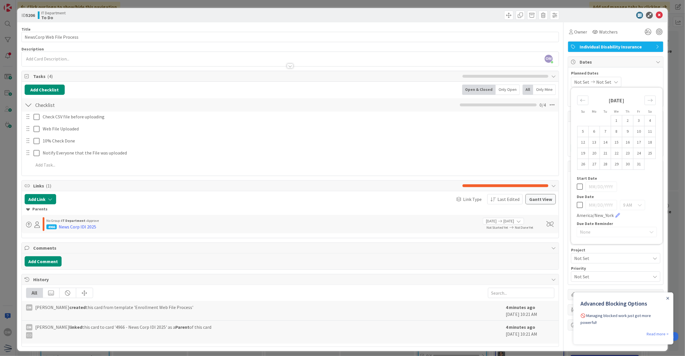
click at [577, 207] on icon at bounding box center [580, 205] width 6 height 7
click at [600, 131] on td "7" at bounding box center [605, 131] width 11 height 11
type input "[DATE]"
click at [656, 17] on icon at bounding box center [659, 15] width 7 height 7
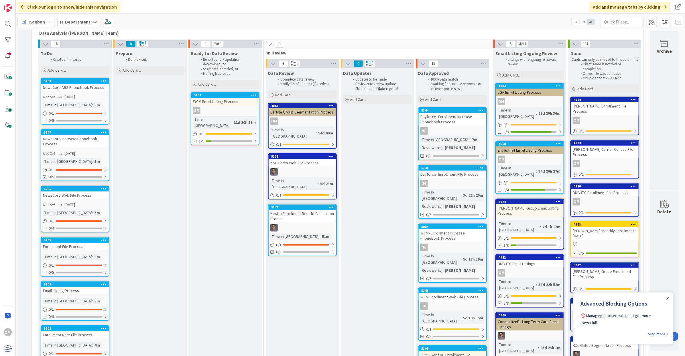
scroll to position [107, 0]
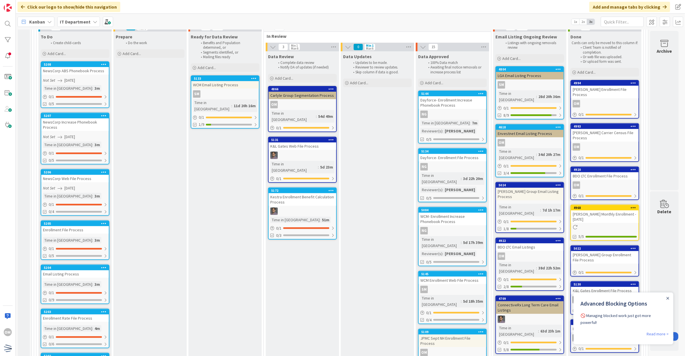
click at [83, 232] on div "Enrollment File Process" at bounding box center [75, 229] width 68 height 7
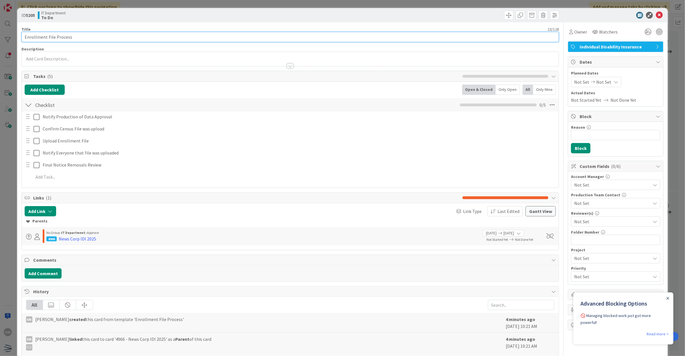
click at [25, 38] on input "Enrollment File Process" at bounding box center [290, 37] width 538 height 10
type input "NewsCorp Enrollment File Process"
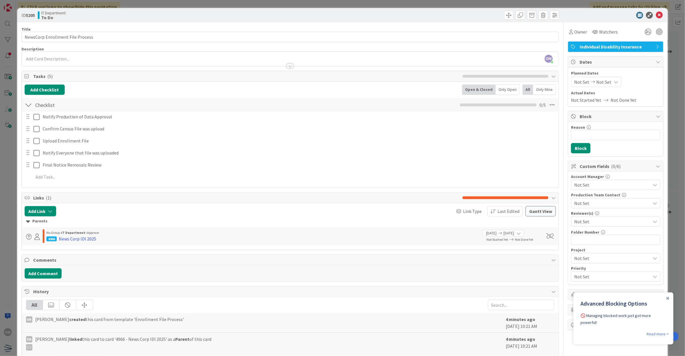
click at [608, 85] on div "Not Set Not Set" at bounding box center [596, 82] width 50 height 10
click at [648, 103] on div "Move forward to switch to the next month." at bounding box center [650, 100] width 11 height 9
click at [601, 133] on td "7" at bounding box center [605, 131] width 11 height 11
type input "[DATE]"
click at [574, 184] on div "Su Mo Tu We Th Fr Sa [DATE] 1 2 3 4 5 6 7 8 9 10 11 12 13 14 15 16 17 18 19 20 …" at bounding box center [617, 166] width 86 height 151
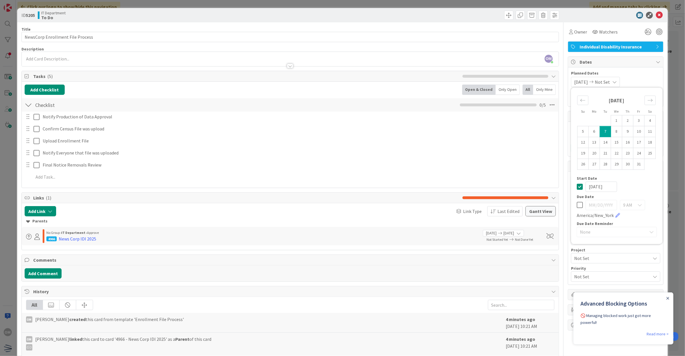
click at [577, 186] on icon at bounding box center [580, 186] width 6 height 7
click at [577, 205] on icon at bounding box center [580, 205] width 6 height 7
click at [600, 131] on td "7" at bounding box center [605, 131] width 11 height 11
type input "[DATE]"
click at [656, 17] on icon at bounding box center [659, 15] width 7 height 7
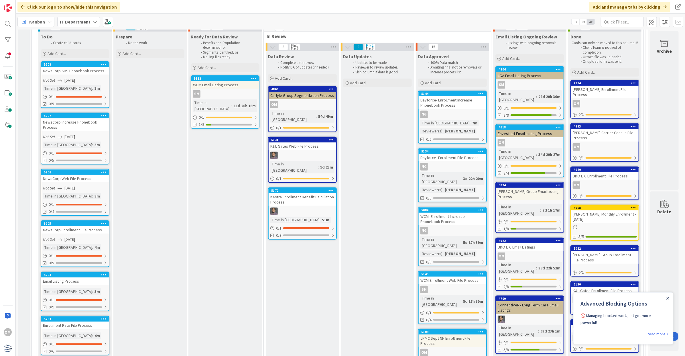
click at [97, 81] on div "Not Set [DATE]" at bounding box center [76, 80] width 66 height 6
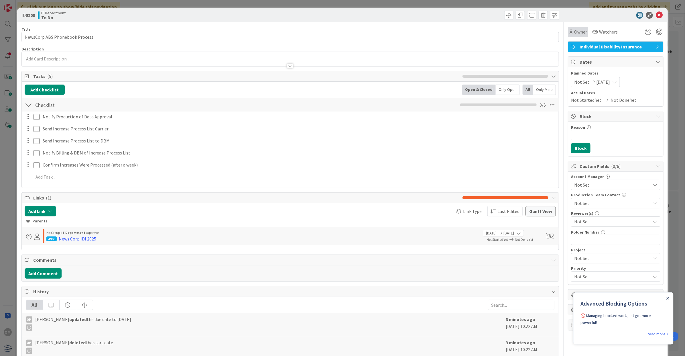
click at [577, 31] on span "Owner" at bounding box center [580, 31] width 13 height 7
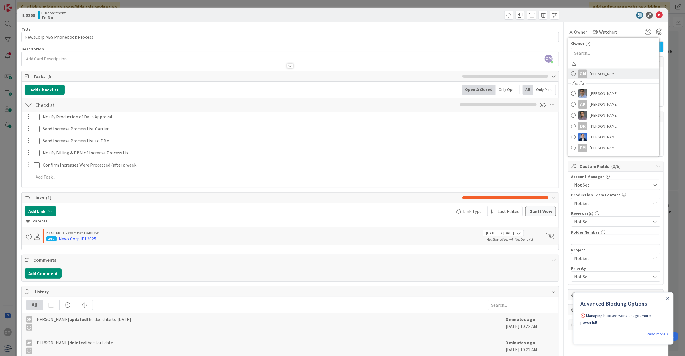
click at [591, 74] on span "[PERSON_NAME]" at bounding box center [604, 74] width 28 height 9
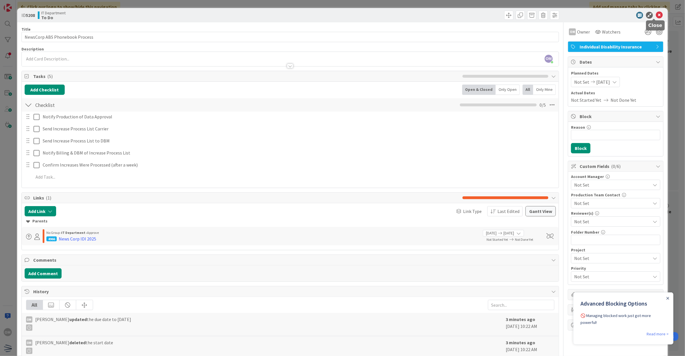
click at [658, 13] on icon at bounding box center [659, 15] width 7 height 7
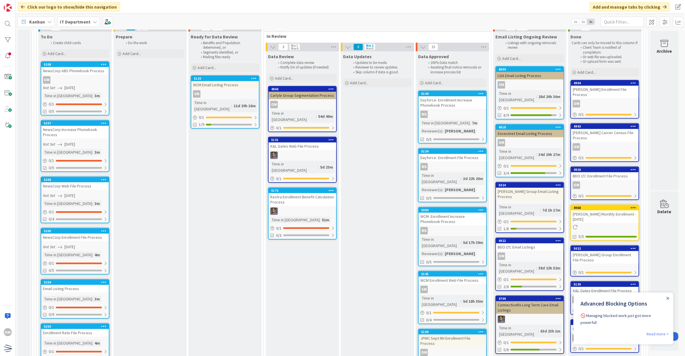
click at [91, 133] on div "NewsCorp Increase Phonebook Process" at bounding box center [75, 132] width 68 height 13
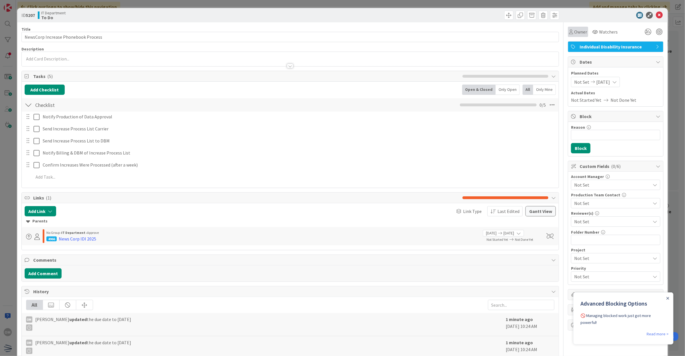
click at [574, 34] on span "Owner" at bounding box center [580, 31] width 13 height 7
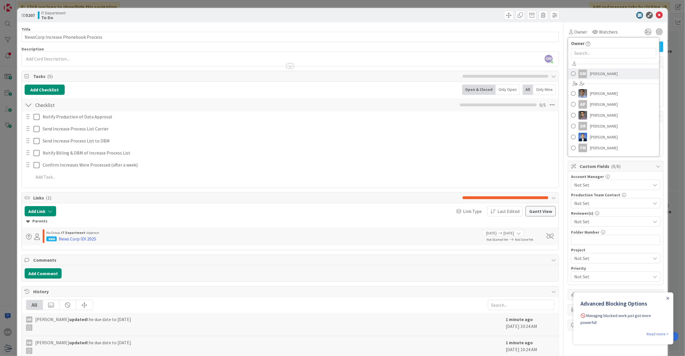
click at [592, 75] on span "[PERSON_NAME]" at bounding box center [604, 74] width 28 height 9
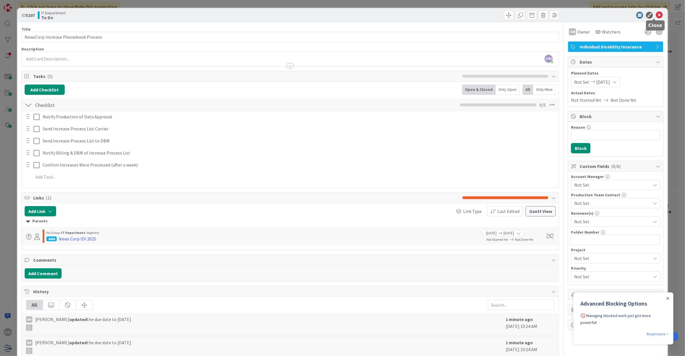
click at [656, 13] on icon at bounding box center [659, 15] width 7 height 7
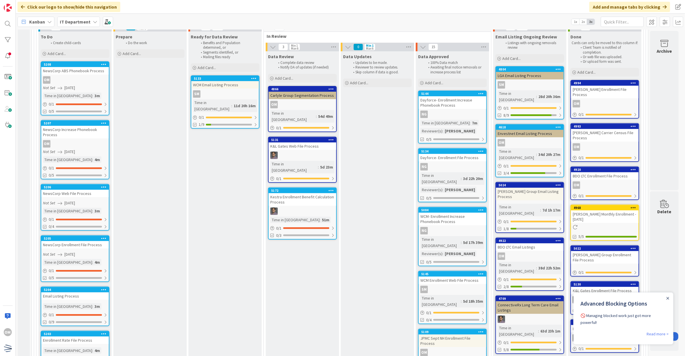
click at [92, 204] on div "Not Set [DATE]" at bounding box center [76, 203] width 66 height 6
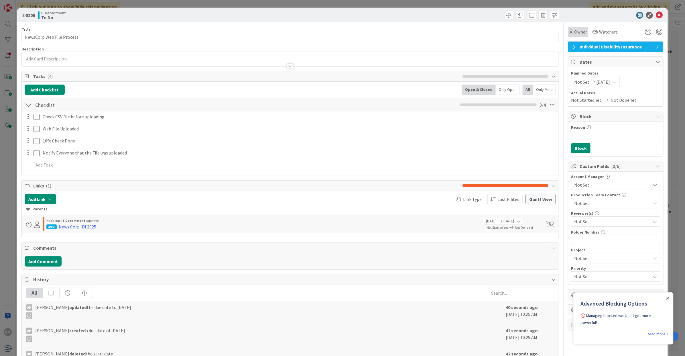
click at [574, 31] on span "Owner" at bounding box center [580, 31] width 13 height 7
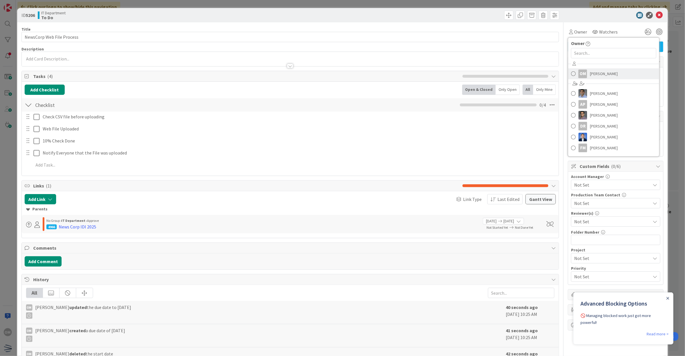
click at [590, 71] on span "[PERSON_NAME]" at bounding box center [604, 74] width 28 height 9
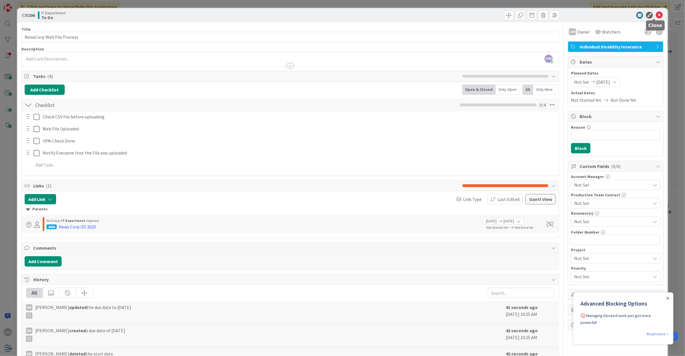
click at [653, 18] on body "OM Click our logo to show/hide this navigation Add and manage tabs by clicking …" at bounding box center [342, 178] width 685 height 356
click at [656, 13] on icon at bounding box center [659, 15] width 7 height 7
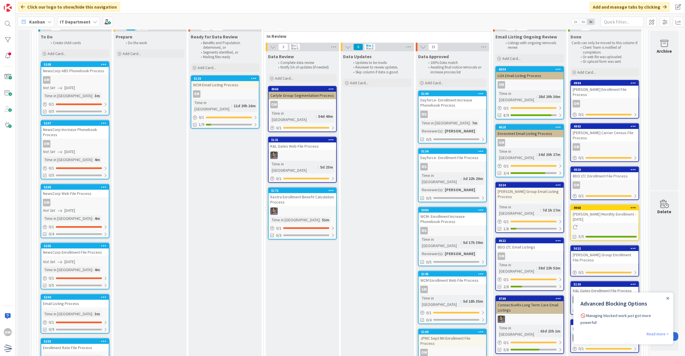
click at [93, 253] on div "NewsCorp Enrollment File Process" at bounding box center [75, 251] width 68 height 7
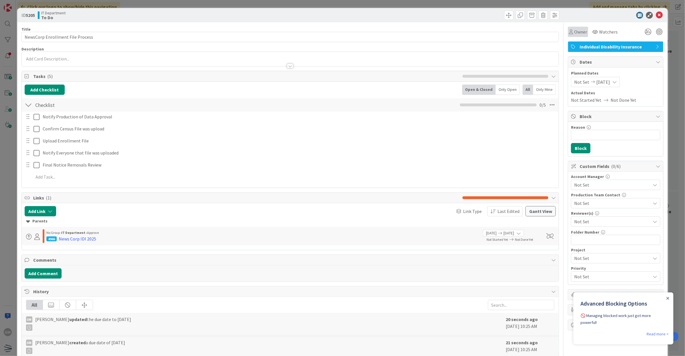
click at [579, 32] on span "Owner" at bounding box center [580, 31] width 13 height 7
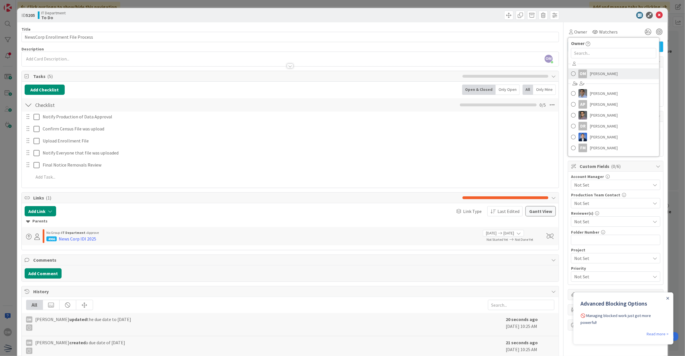
click at [591, 71] on span "[PERSON_NAME]" at bounding box center [604, 74] width 28 height 9
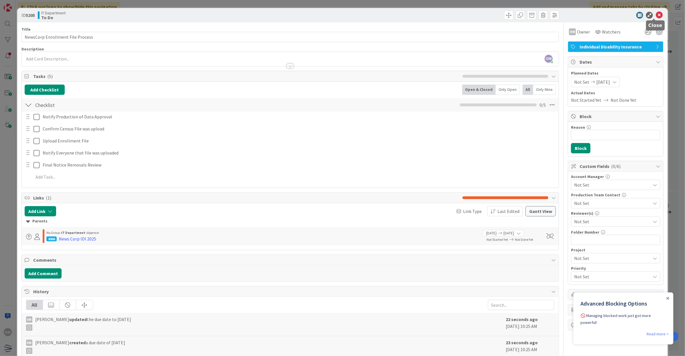
click at [656, 15] on icon at bounding box center [659, 15] width 7 height 7
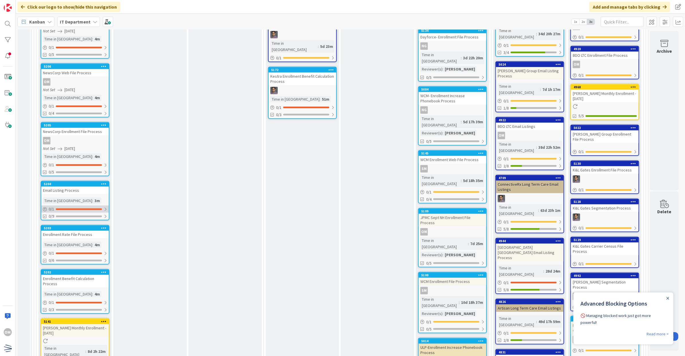
scroll to position [251, 0]
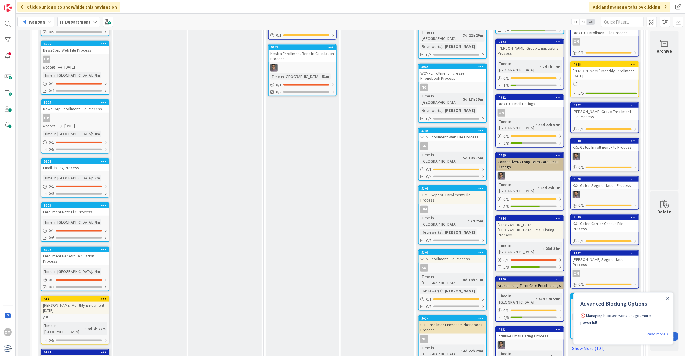
click at [95, 171] on link "5204 Email Listing Process Time in Column : 3m 0 / 1 0/9" at bounding box center [75, 178] width 69 height 40
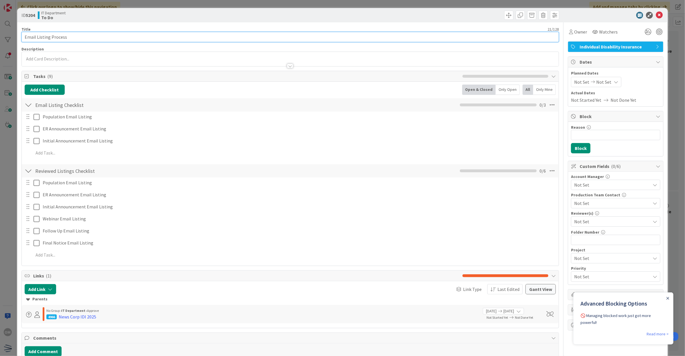
click at [24, 38] on input "Email Listing Process" at bounding box center [290, 37] width 538 height 10
type input "NewsCorp Email Listing Process"
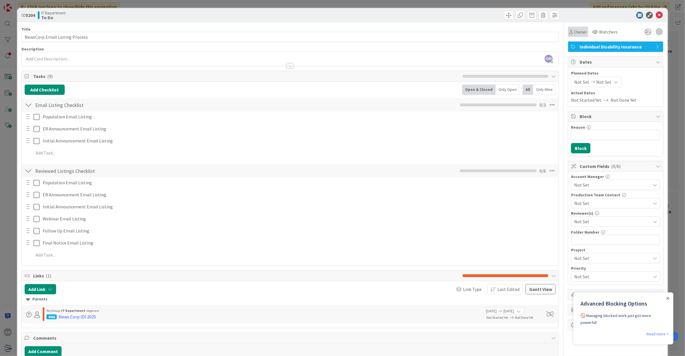
click at [574, 34] on span "Owner" at bounding box center [580, 31] width 13 height 7
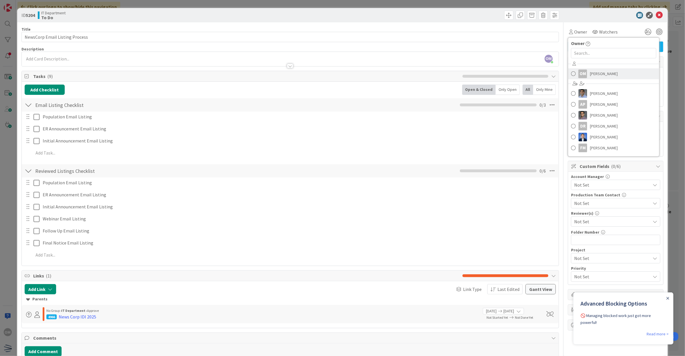
click at [591, 76] on span "[PERSON_NAME]" at bounding box center [604, 74] width 28 height 9
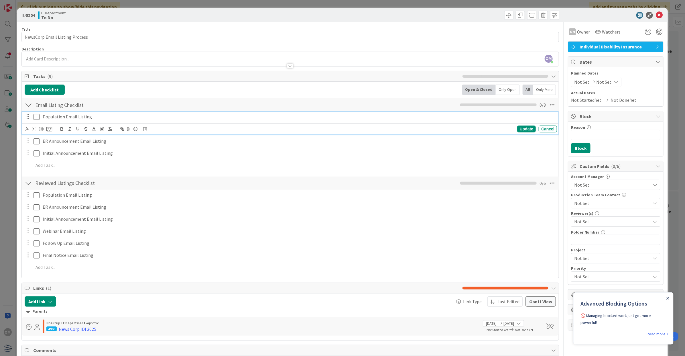
click at [96, 114] on p "Population Email Listing" at bounding box center [299, 116] width 512 height 7
click at [142, 131] on div "Update Cancel" at bounding box center [292, 129] width 532 height 8
click at [143, 131] on icon at bounding box center [144, 129] width 3 height 4
click at [154, 153] on div "Delete" at bounding box center [159, 153] width 21 height 10
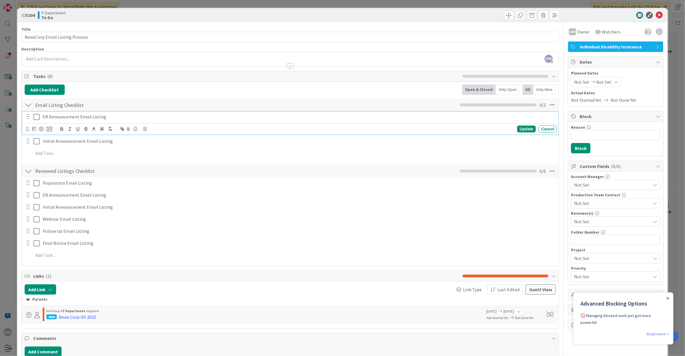
click at [114, 117] on p "ER Announcement Email Listing" at bounding box center [299, 116] width 512 height 7
click at [144, 130] on icon at bounding box center [144, 129] width 3 height 4
click at [158, 152] on div "Delete" at bounding box center [159, 153] width 21 height 10
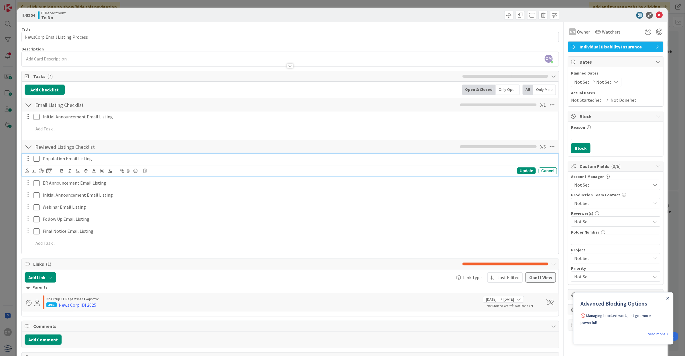
click at [95, 158] on p "Population Email Listing" at bounding box center [299, 158] width 512 height 7
click at [145, 172] on icon at bounding box center [144, 171] width 3 height 4
click at [165, 199] on div "Delete" at bounding box center [159, 195] width 21 height 10
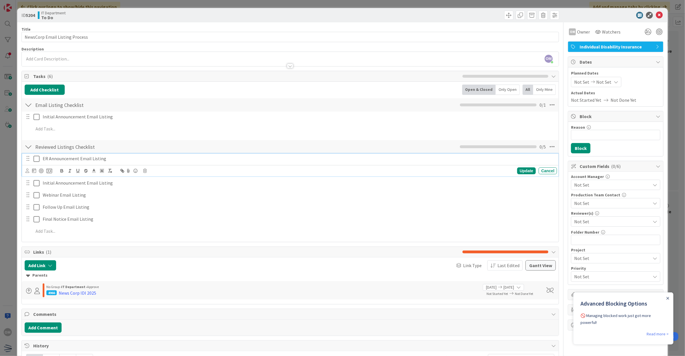
click at [103, 159] on p "ER Announcement Email Listing" at bounding box center [299, 158] width 512 height 7
click at [143, 174] on div "Update Cancel" at bounding box center [292, 171] width 532 height 8
click at [144, 172] on icon at bounding box center [144, 171] width 3 height 4
click at [155, 194] on div "Delete" at bounding box center [159, 195] width 21 height 10
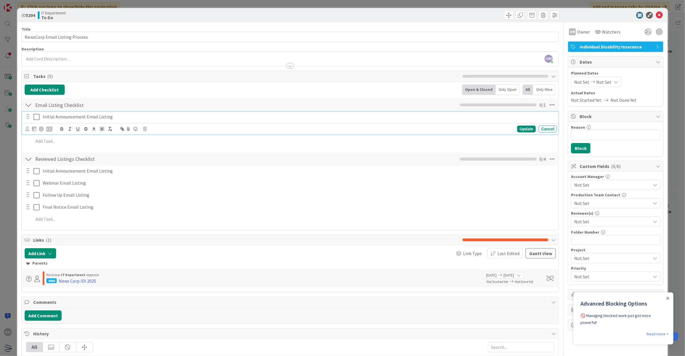
click at [80, 113] on div "Initial Announcement Email Listing" at bounding box center [298, 117] width 517 height 10
click at [35, 130] on icon at bounding box center [34, 128] width 4 height 5
click at [111, 146] on icon "Move forward to switch to the next month." at bounding box center [111, 145] width 5 height 3
click at [69, 175] on td "7" at bounding box center [66, 176] width 11 height 11
type input "[DATE]"
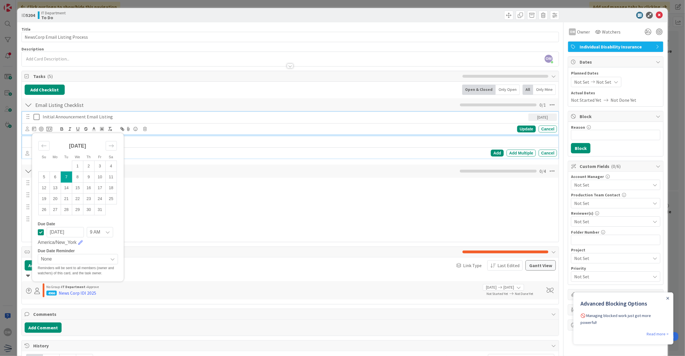
click at [175, 142] on p at bounding box center [294, 141] width 521 height 7
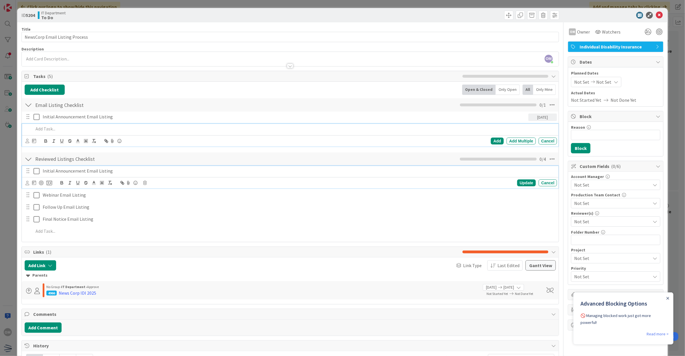
click at [59, 172] on p "Initial Announcement Email Listing" at bounding box center [299, 171] width 512 height 7
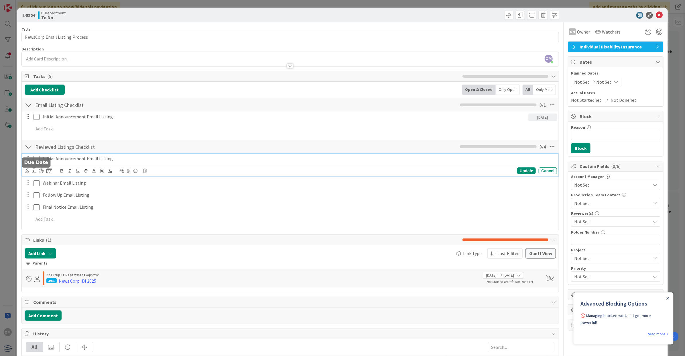
click at [32, 171] on icon at bounding box center [34, 170] width 4 height 5
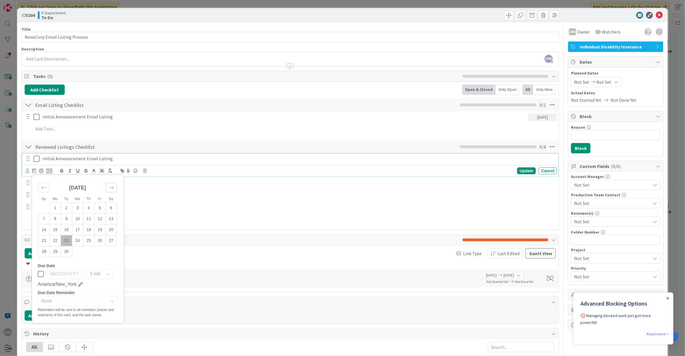
click at [111, 187] on icon "Move forward to switch to the next month." at bounding box center [111, 187] width 5 height 5
click at [68, 216] on td "7" at bounding box center [66, 218] width 11 height 11
type input "[DATE]"
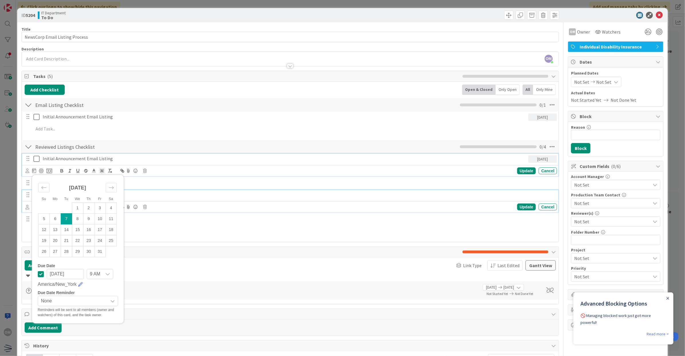
click at [160, 196] on p "Follow Up Email Listing" at bounding box center [299, 195] width 512 height 7
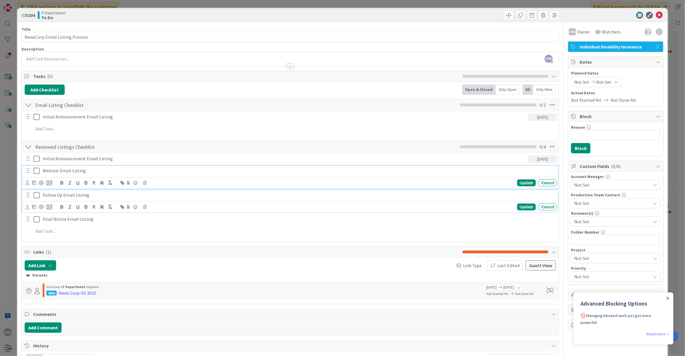
click at [56, 173] on p "Webinar Email Listing" at bounding box center [299, 170] width 512 height 7
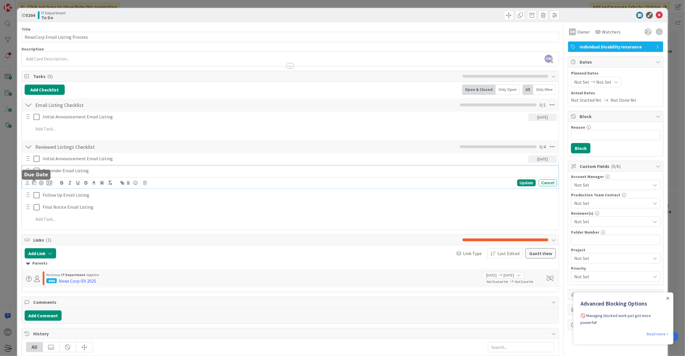
click at [32, 182] on icon at bounding box center [34, 182] width 4 height 5
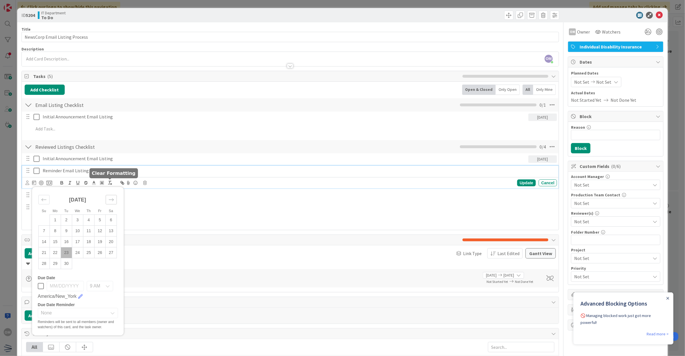
click at [109, 198] on icon "Move forward to switch to the next month." at bounding box center [111, 199] width 5 height 5
click at [58, 242] on td "13" at bounding box center [55, 241] width 11 height 11
type input "[DATE]"
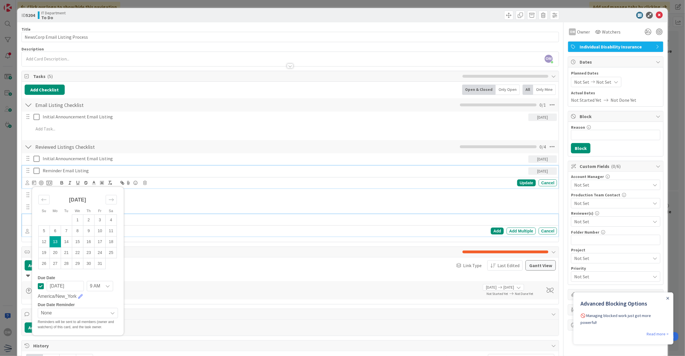
click at [155, 218] on p at bounding box center [294, 219] width 521 height 7
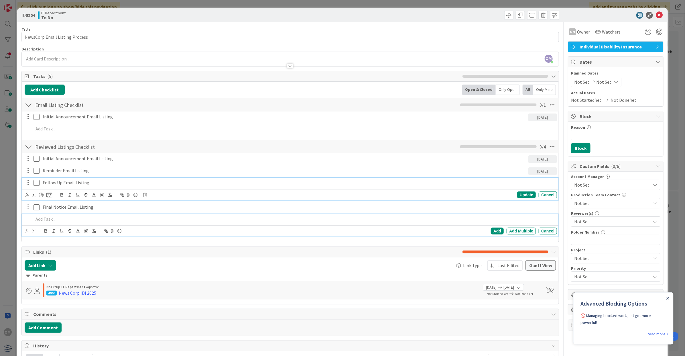
click at [55, 185] on p "Follow Up Email Listing" at bounding box center [299, 182] width 512 height 7
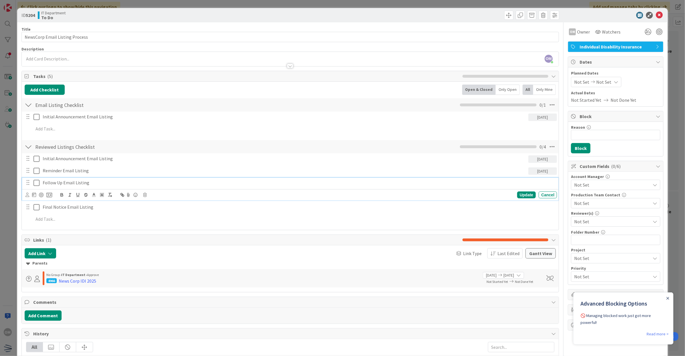
click at [63, 184] on p "Follow Up Email Listing" at bounding box center [299, 182] width 512 height 7
click at [32, 195] on icon at bounding box center [34, 194] width 4 height 5
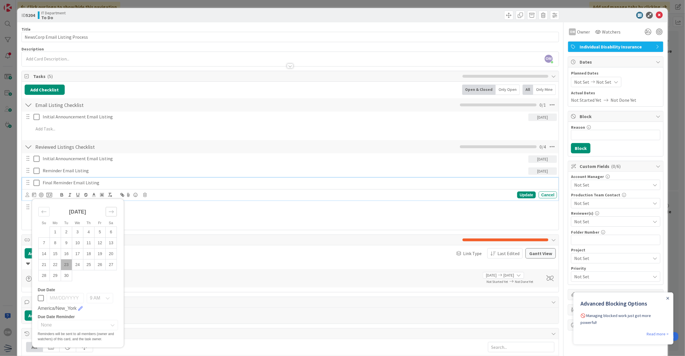
click at [110, 211] on icon "Move forward to switch to the next month." at bounding box center [111, 211] width 5 height 5
click at [70, 279] on td "28" at bounding box center [66, 275] width 11 height 11
type input "[DATE]"
click at [154, 230] on div "Tasks ( 5 ) Add Checklist Open & Closed Only Open All Only Mine Email Listing C…" at bounding box center [290, 150] width 538 height 159
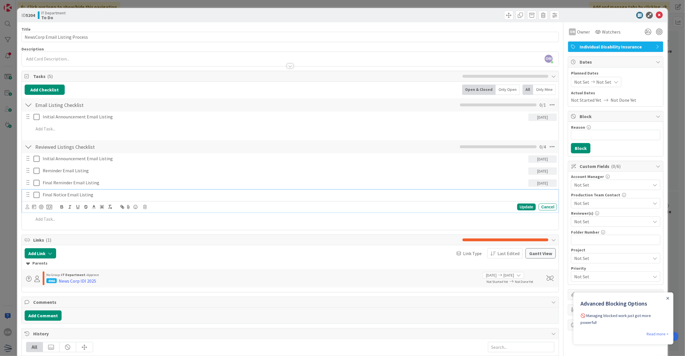
click at [70, 197] on p "Final Notice Email Listing" at bounding box center [299, 194] width 512 height 7
click at [145, 208] on icon at bounding box center [144, 207] width 3 height 4
click at [154, 230] on div "Delete" at bounding box center [159, 231] width 21 height 10
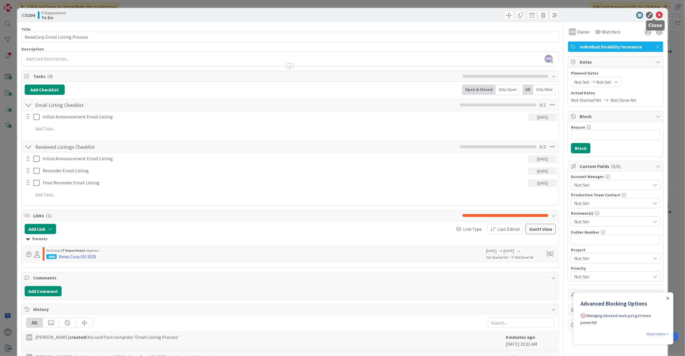
click at [656, 17] on icon at bounding box center [659, 15] width 7 height 7
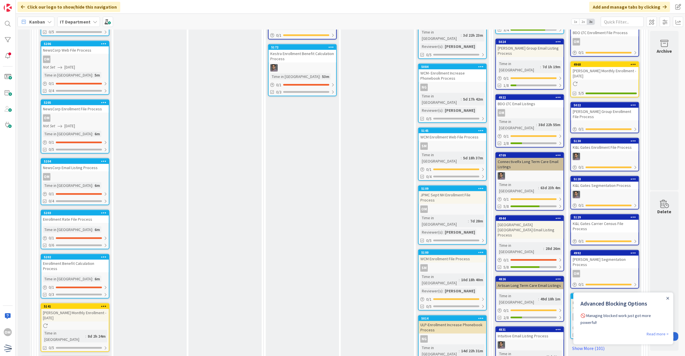
click at [105, 265] on div "Enrollment Benefit Calculation Process" at bounding box center [75, 266] width 68 height 13
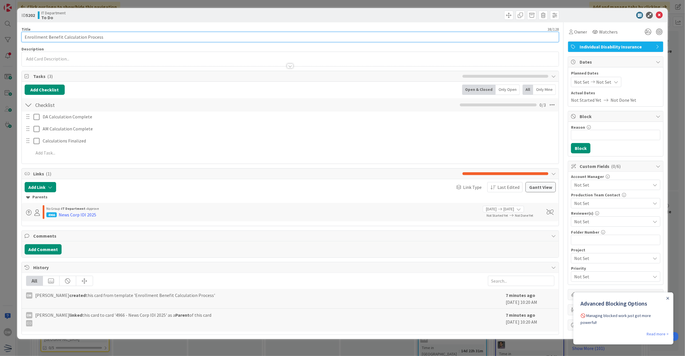
drag, startPoint x: 45, startPoint y: 37, endPoint x: 1, endPoint y: 23, distance: 46.3
click at [1, 23] on div "ID 5202 IT Department To Do Title 38 / 128 Enrollment Benefit Calculation Proce…" at bounding box center [342, 178] width 685 height 356
type input "NewsCorp Benefit Calculation Process"
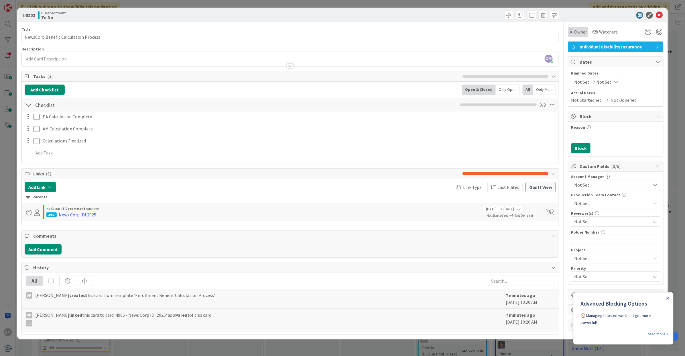
click at [575, 30] on span "Owner" at bounding box center [580, 31] width 13 height 7
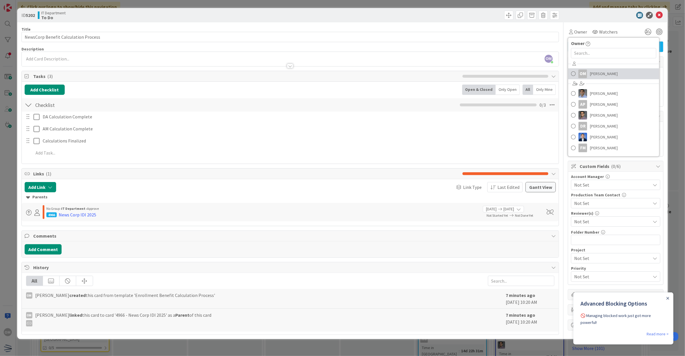
click at [586, 73] on div "OM" at bounding box center [583, 74] width 9 height 9
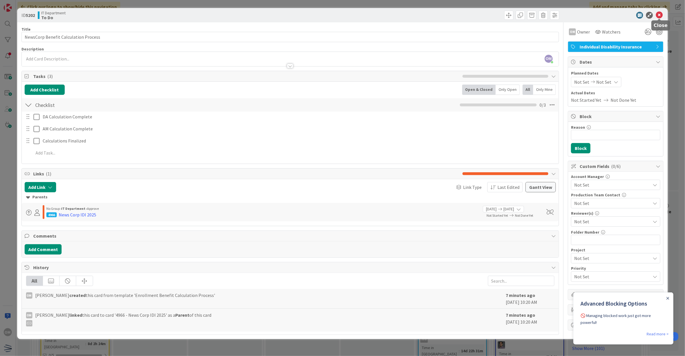
click at [659, 12] on icon at bounding box center [659, 15] width 7 height 7
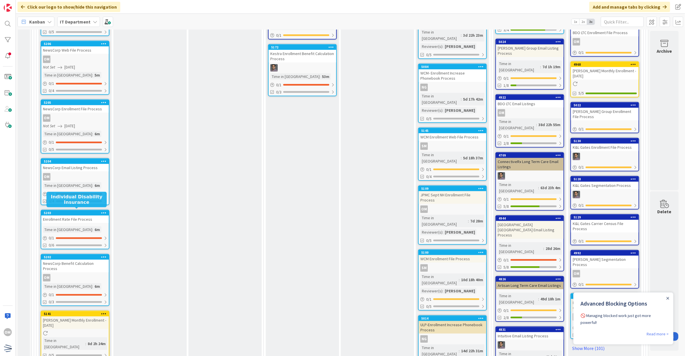
click at [82, 216] on div "Enrollment Rate File Process" at bounding box center [75, 218] width 68 height 7
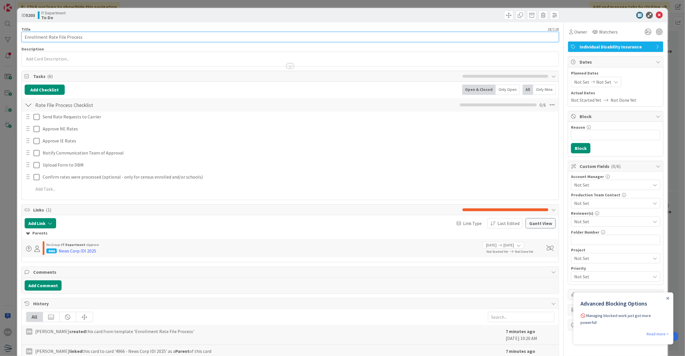
drag, startPoint x: 46, startPoint y: 39, endPoint x: 6, endPoint y: 26, distance: 42.0
click at [6, 26] on div "ID 5203 IT Department To Do Title 28 / 128 Enrollment Rate File Process Descrip…" at bounding box center [342, 178] width 685 height 356
type input "NewsCorp Rate File Process"
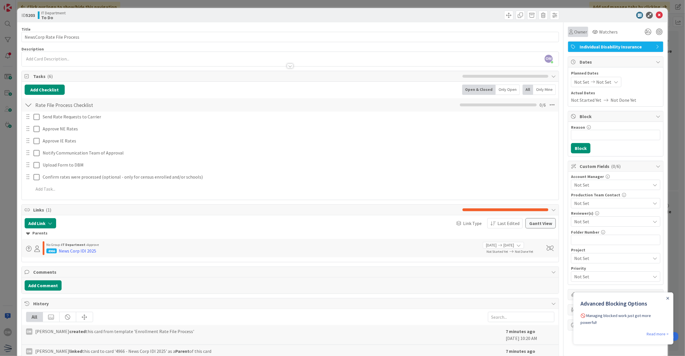
click at [576, 36] on div "Owner" at bounding box center [578, 32] width 20 height 10
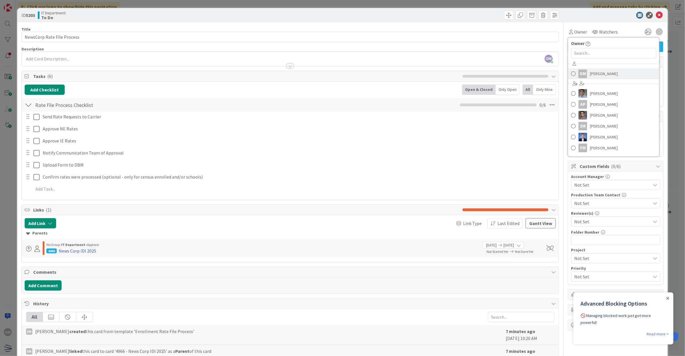
click at [585, 73] on link "OM [PERSON_NAME]" at bounding box center [613, 73] width 91 height 11
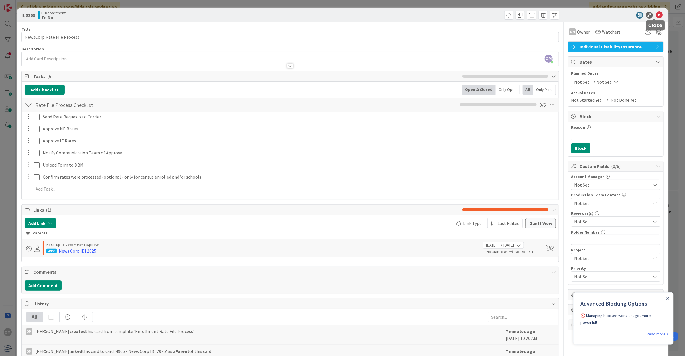
click at [656, 13] on icon at bounding box center [659, 15] width 7 height 7
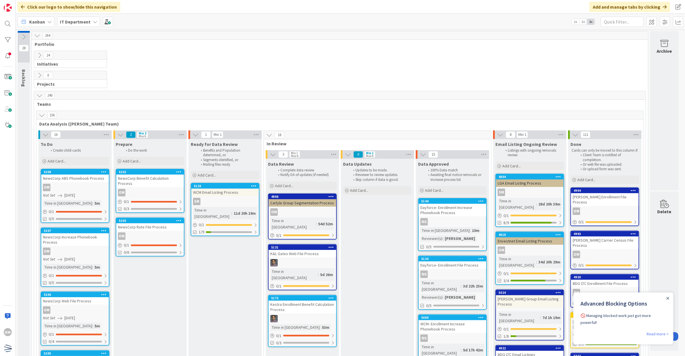
click at [154, 189] on div "OM" at bounding box center [150, 192] width 68 height 7
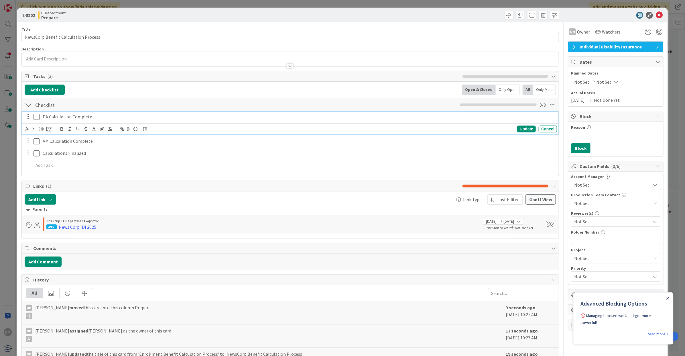
click at [38, 119] on icon at bounding box center [37, 116] width 6 height 7
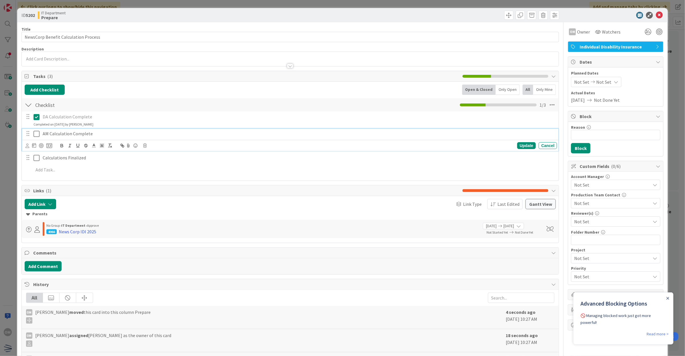
click at [36, 131] on icon at bounding box center [37, 133] width 6 height 7
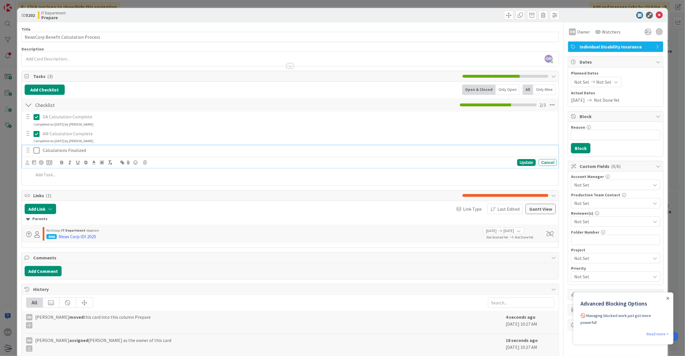
click at [35, 148] on icon at bounding box center [37, 150] width 6 height 7
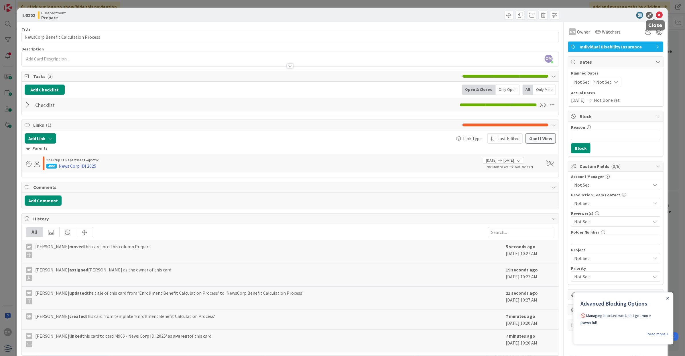
click at [656, 14] on icon at bounding box center [659, 15] width 7 height 7
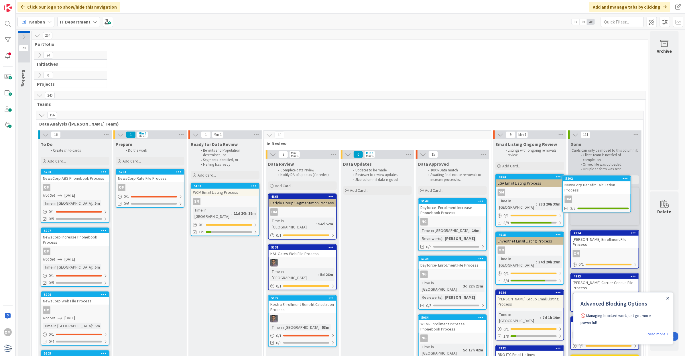
scroll to position [0, 1]
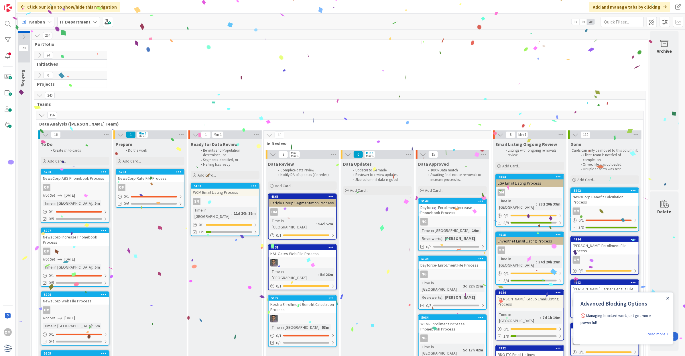
click at [175, 181] on div "NewsCorp Rate File Process" at bounding box center [150, 177] width 68 height 7
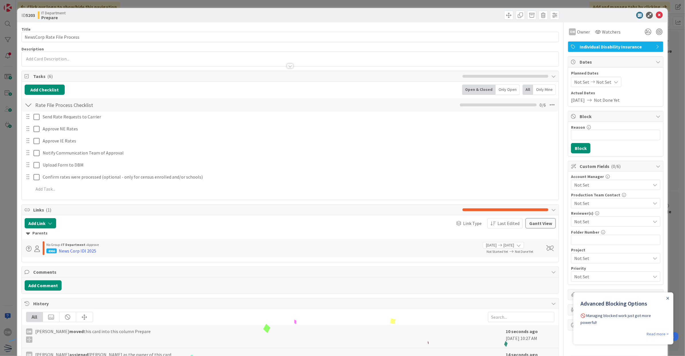
drag, startPoint x: 30, startPoint y: 119, endPoint x: 40, endPoint y: 118, distance: 10.1
click at [30, 119] on div at bounding box center [27, 116] width 7 height 9
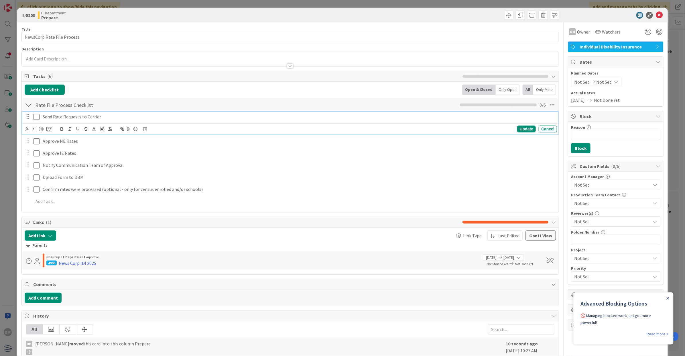
click at [40, 118] on button at bounding box center [37, 116] width 7 height 9
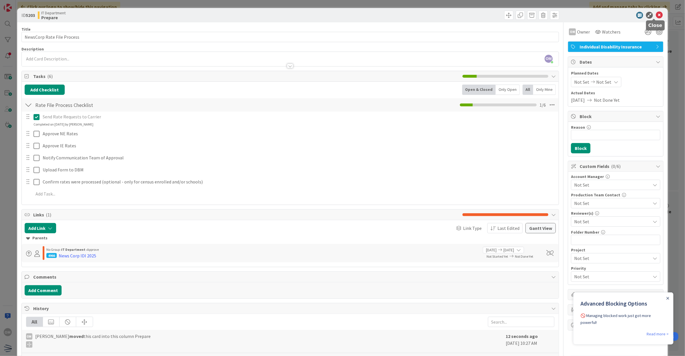
click at [654, 18] on body "OM Click our logo to show/hide this navigation Add and manage tabs by clicking …" at bounding box center [342, 178] width 685 height 356
click at [655, 10] on div "ID 5203 IT Department Prepare" at bounding box center [342, 15] width 651 height 14
click at [656, 12] on icon at bounding box center [659, 15] width 7 height 7
